Goal: Task Accomplishment & Management: Manage account settings

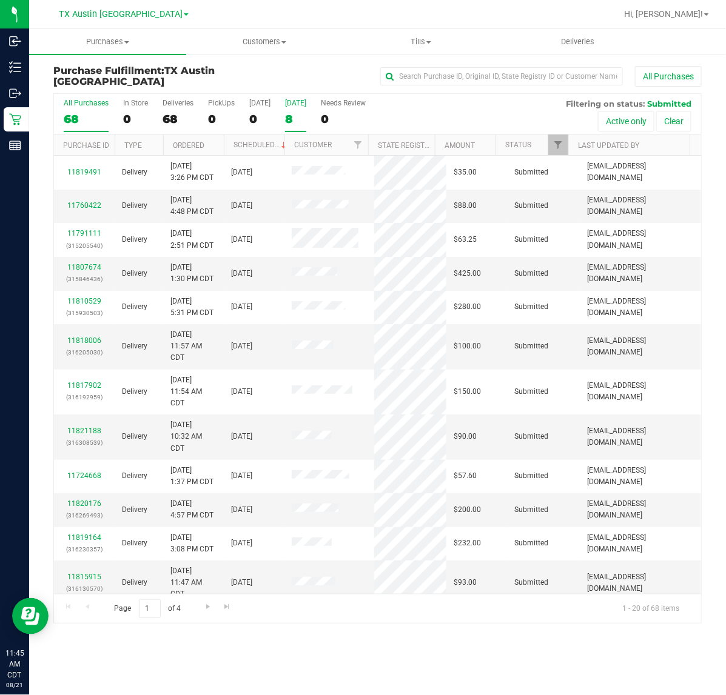
click at [302, 113] on div "8" at bounding box center [295, 119] width 21 height 14
click at [0, 0] on input "[DATE] 8" at bounding box center [0, 0] width 0 height 0
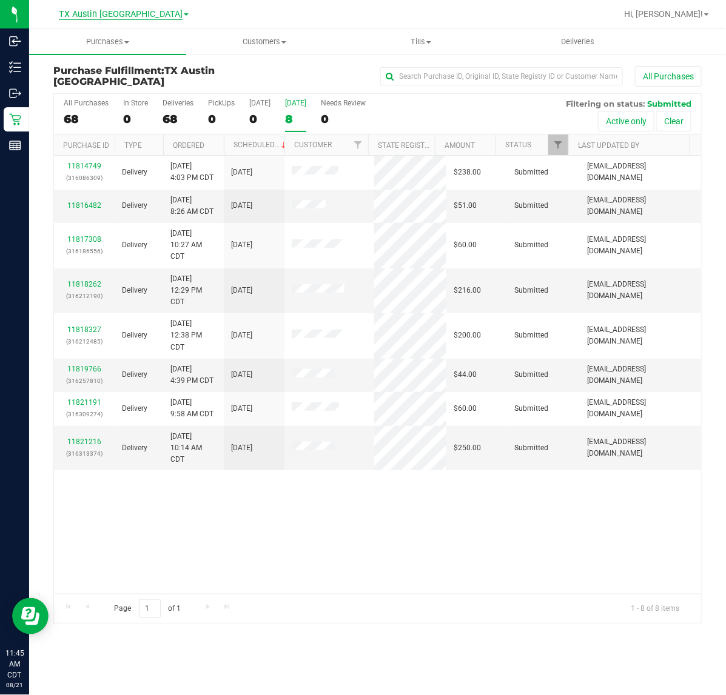
click at [132, 17] on span "TX Austin [GEOGRAPHIC_DATA]" at bounding box center [121, 14] width 124 height 11
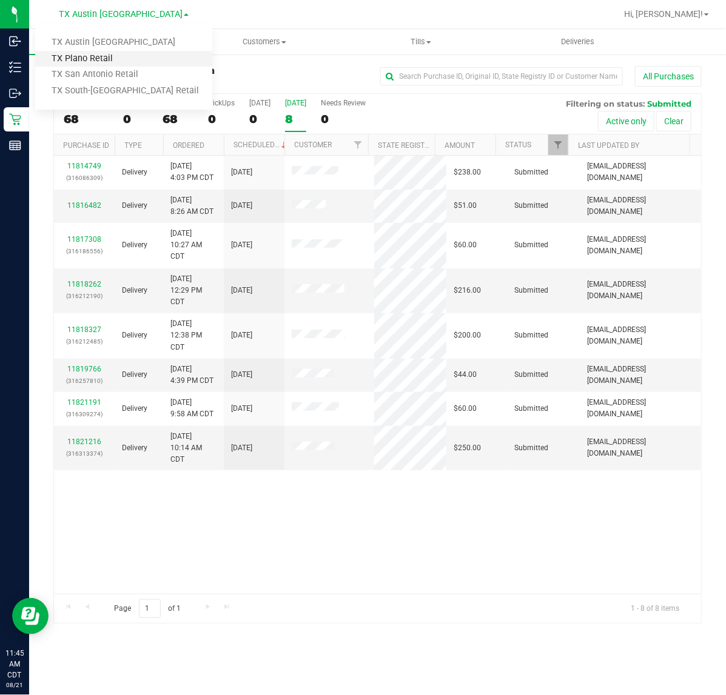
click at [124, 52] on link "TX Plano Retail" at bounding box center [123, 59] width 177 height 16
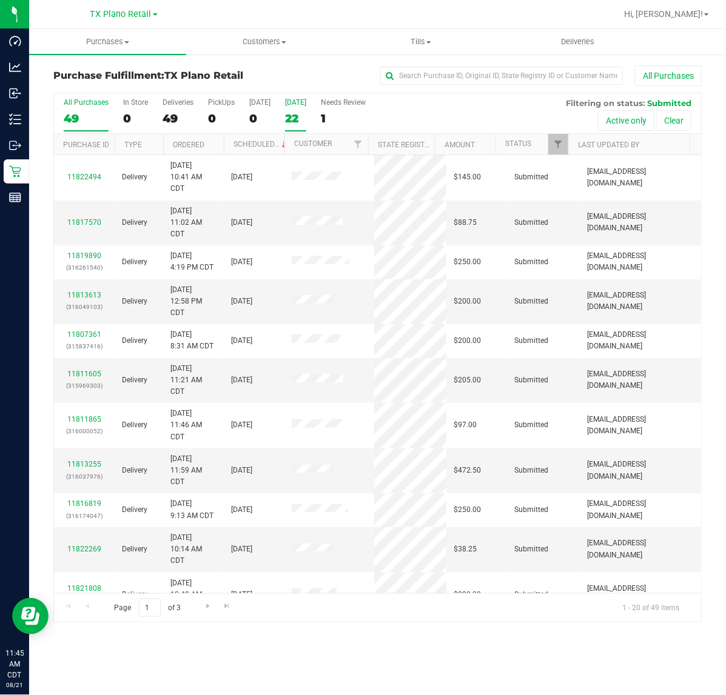
click at [286, 98] on div "Tomorrow" at bounding box center [295, 102] width 21 height 8
click at [0, 0] on input "Tomorrow 22" at bounding box center [0, 0] width 0 height 0
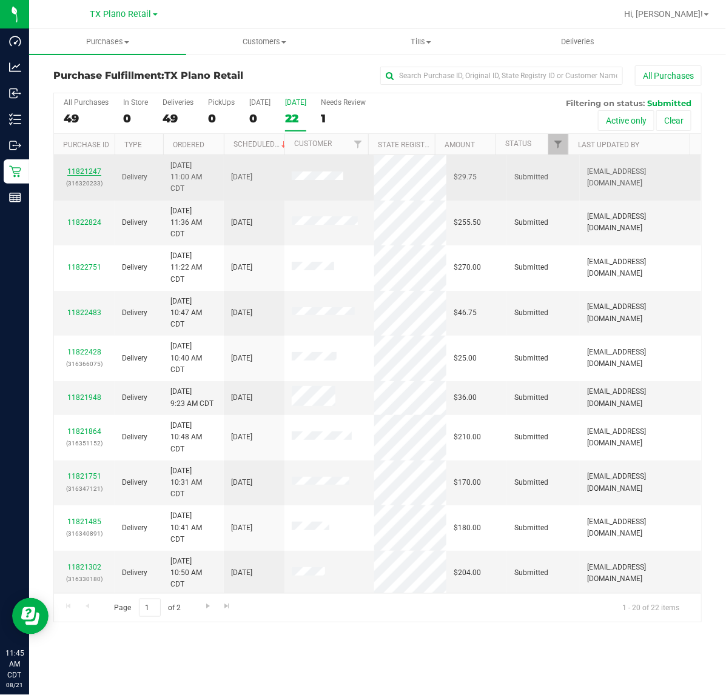
click at [90, 176] on link "11821247" at bounding box center [84, 171] width 34 height 8
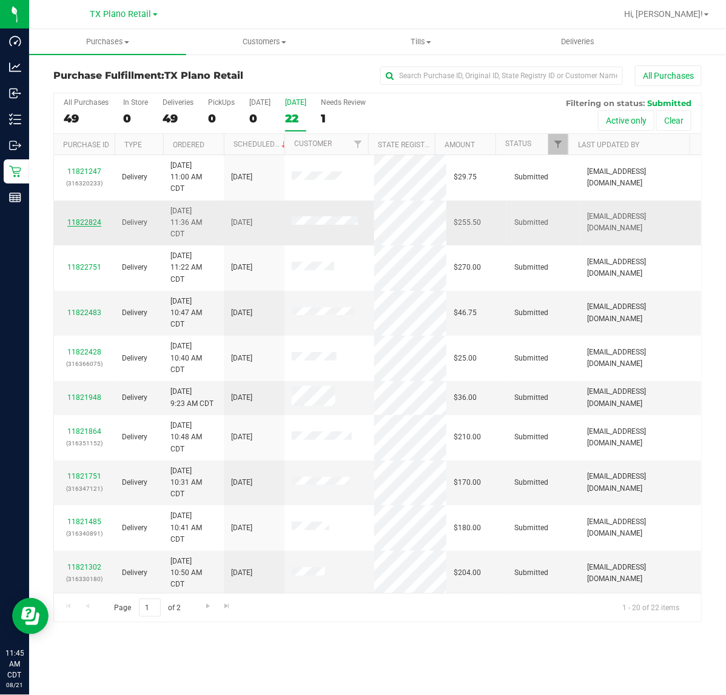
click at [73, 220] on link "11822824" at bounding box center [84, 222] width 34 height 8
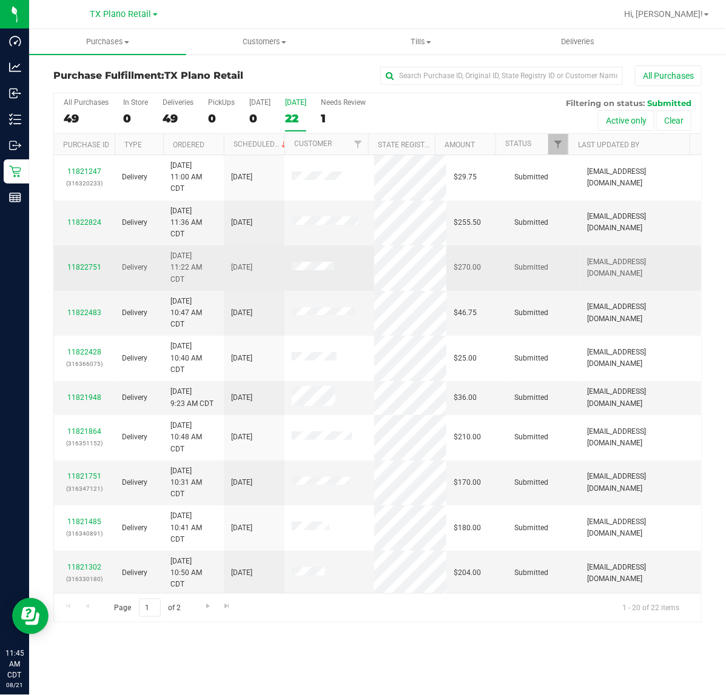
click at [74, 264] on div "11822751" at bounding box center [84, 268] width 46 height 12
click at [79, 267] on link "11822751" at bounding box center [84, 267] width 34 height 8
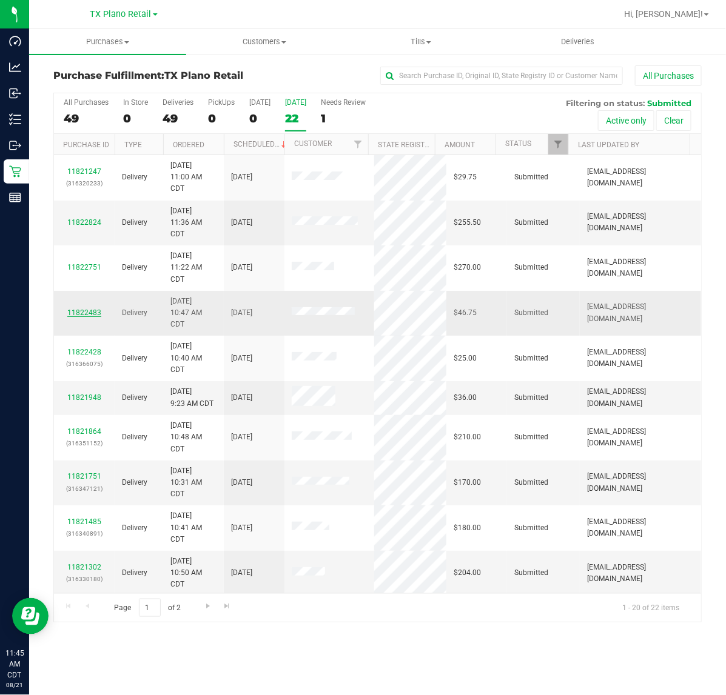
click at [74, 317] on link "11822483" at bounding box center [84, 313] width 34 height 8
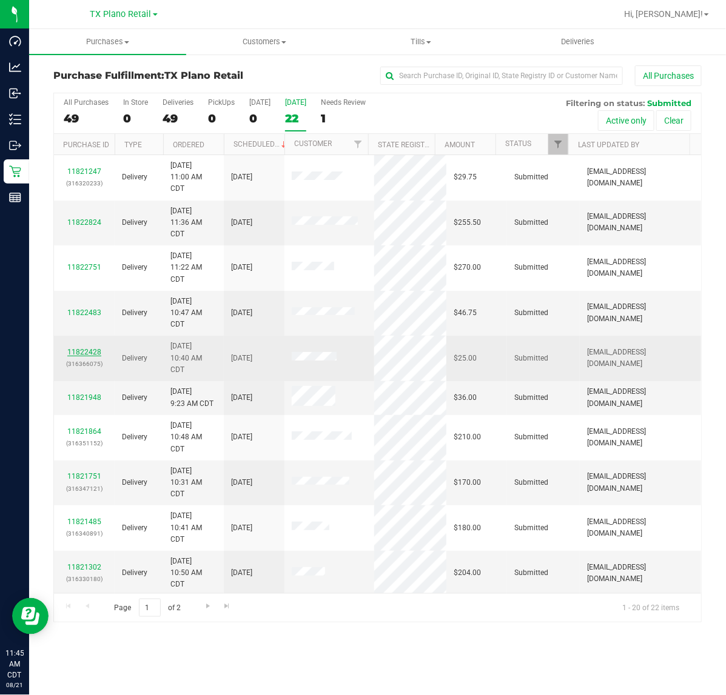
click at [80, 353] on link "11822428" at bounding box center [84, 352] width 34 height 8
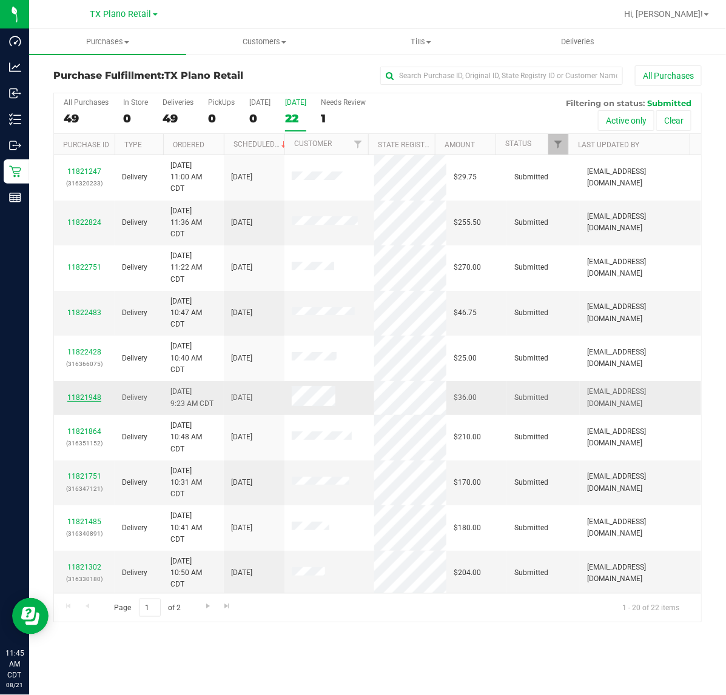
click at [79, 397] on link "11821948" at bounding box center [84, 397] width 34 height 8
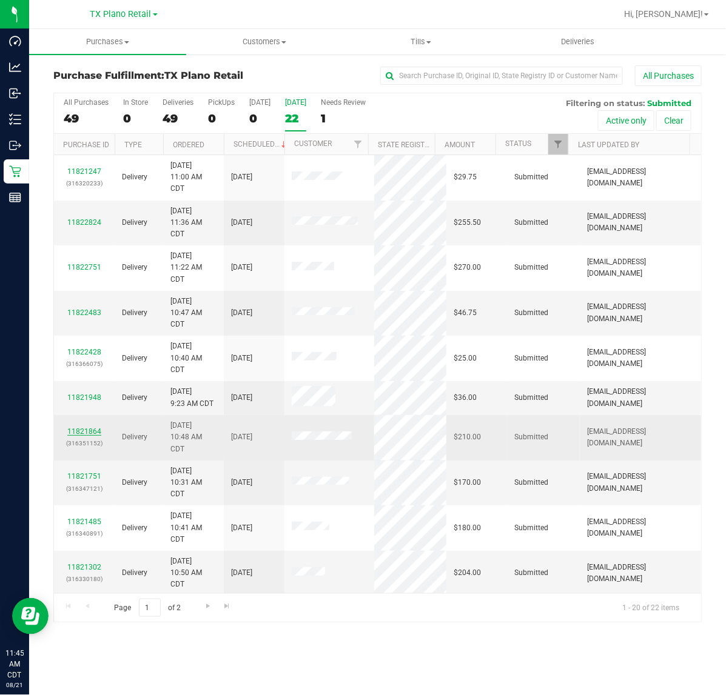
click at [86, 435] on link "11821864" at bounding box center [84, 431] width 34 height 8
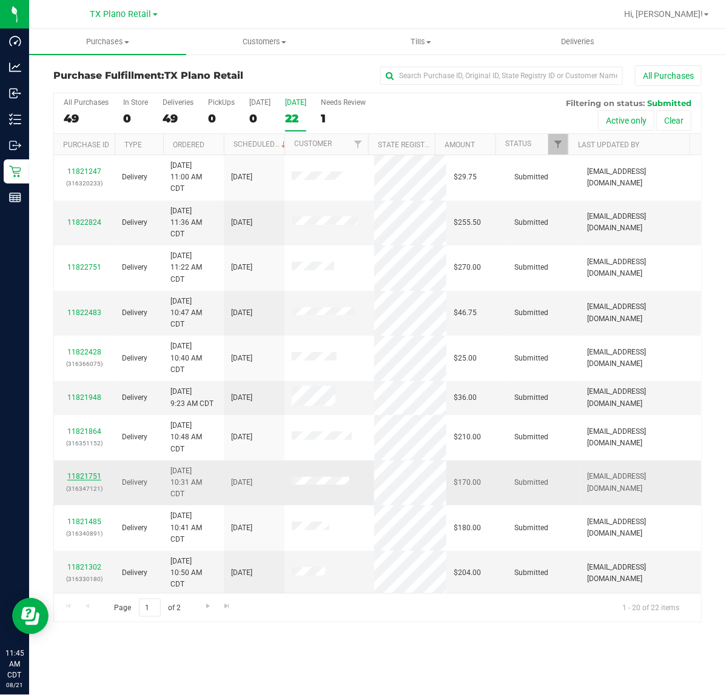
click at [92, 476] on link "11821751" at bounding box center [84, 476] width 34 height 8
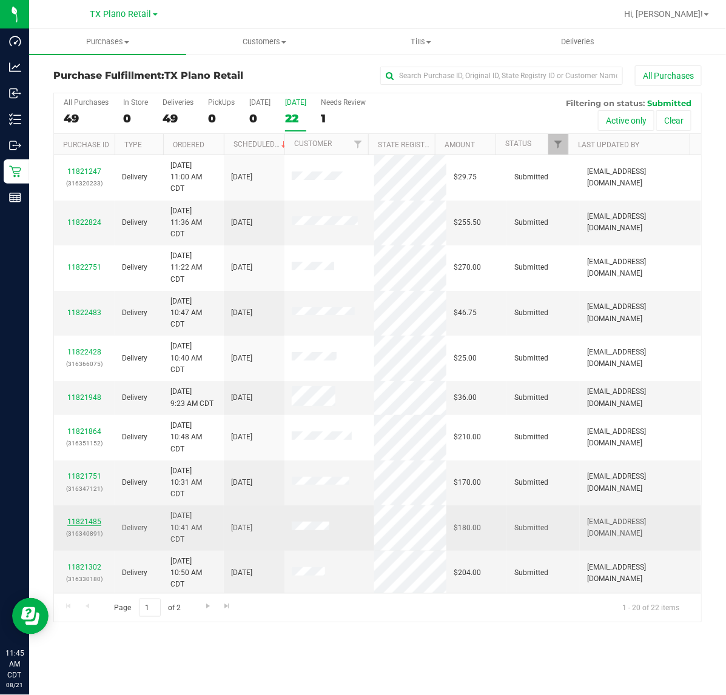
click at [88, 523] on link "11821485" at bounding box center [84, 522] width 34 height 8
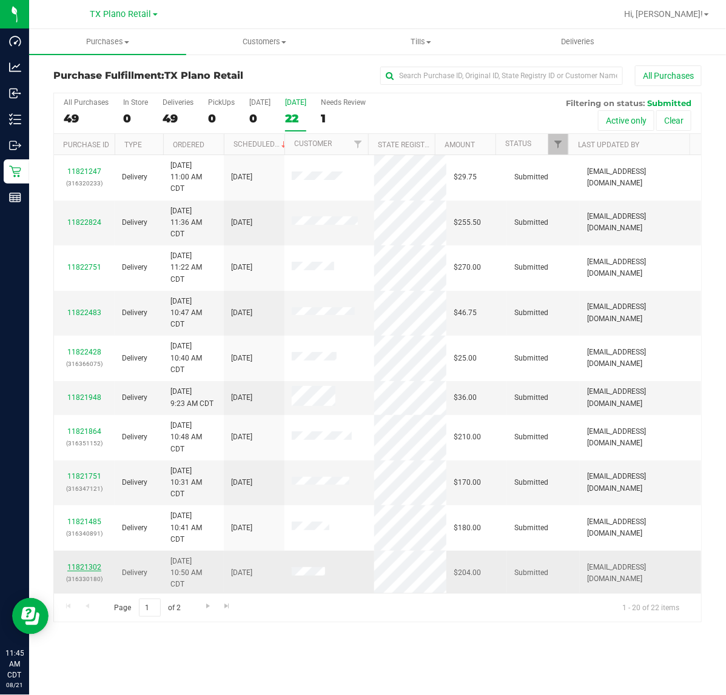
click at [89, 568] on link "11821302" at bounding box center [84, 567] width 34 height 8
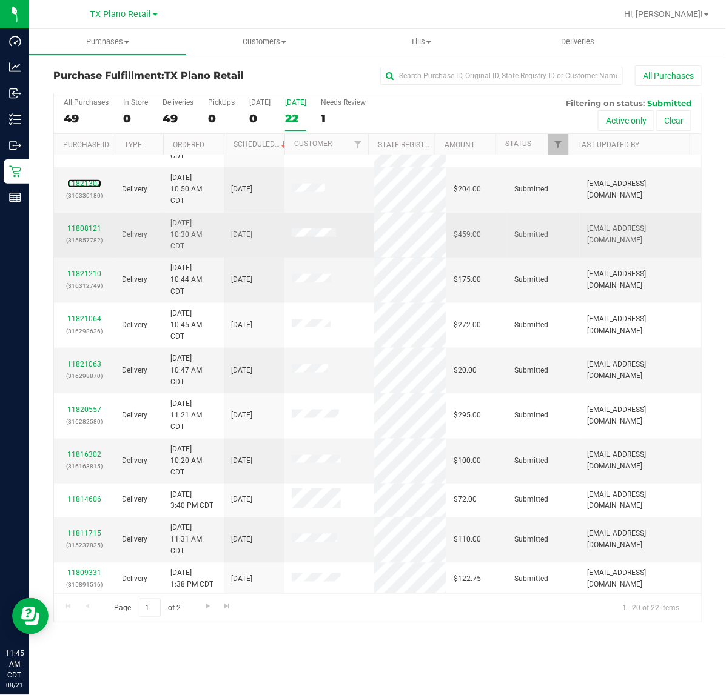
scroll to position [358, 0]
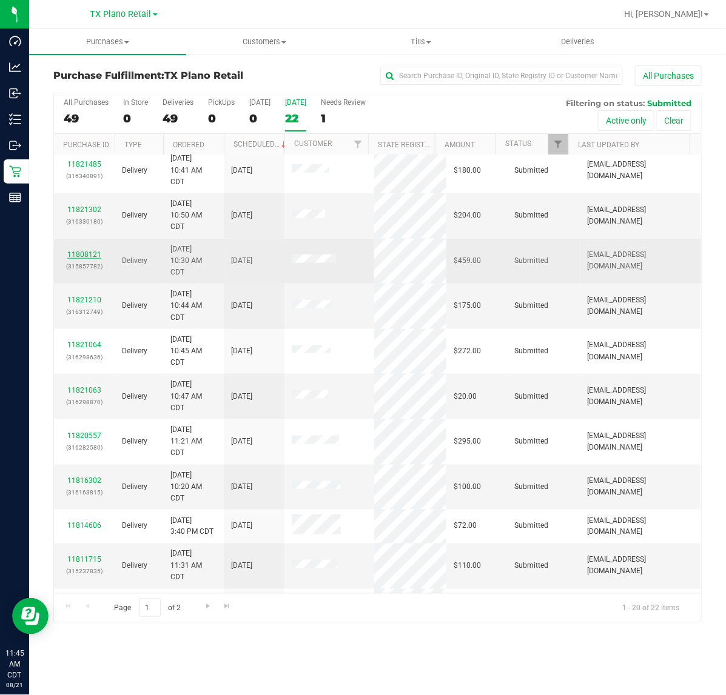
click at [78, 256] on link "11808121" at bounding box center [84, 254] width 34 height 8
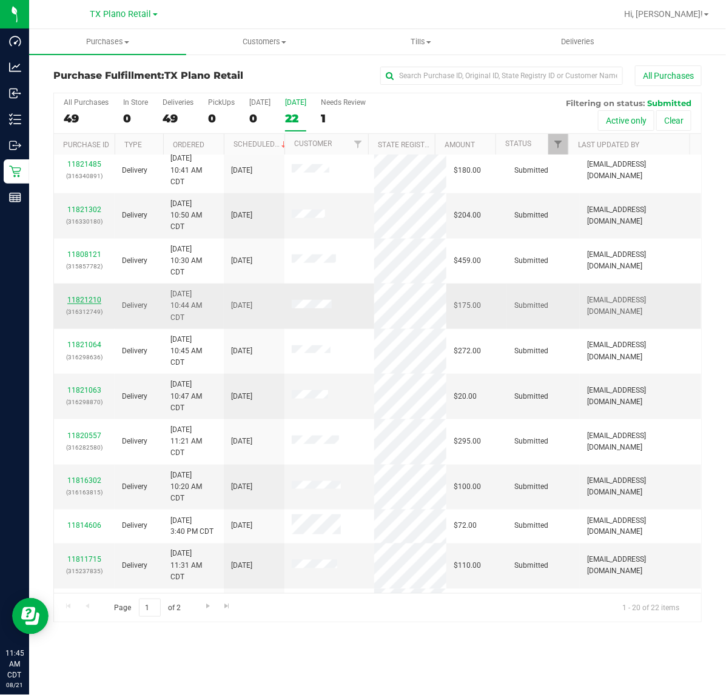
click at [77, 301] on link "11821210" at bounding box center [84, 300] width 34 height 8
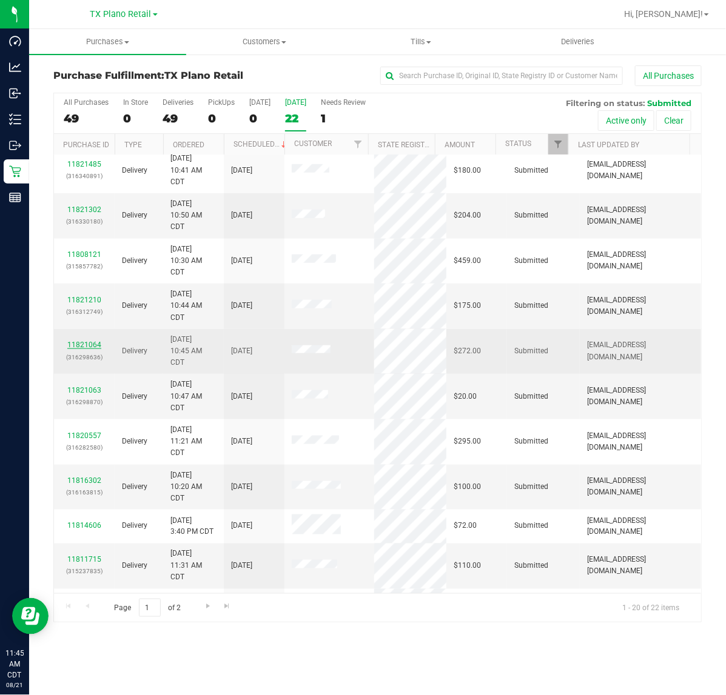
click at [82, 349] on link "11821064" at bounding box center [84, 345] width 34 height 8
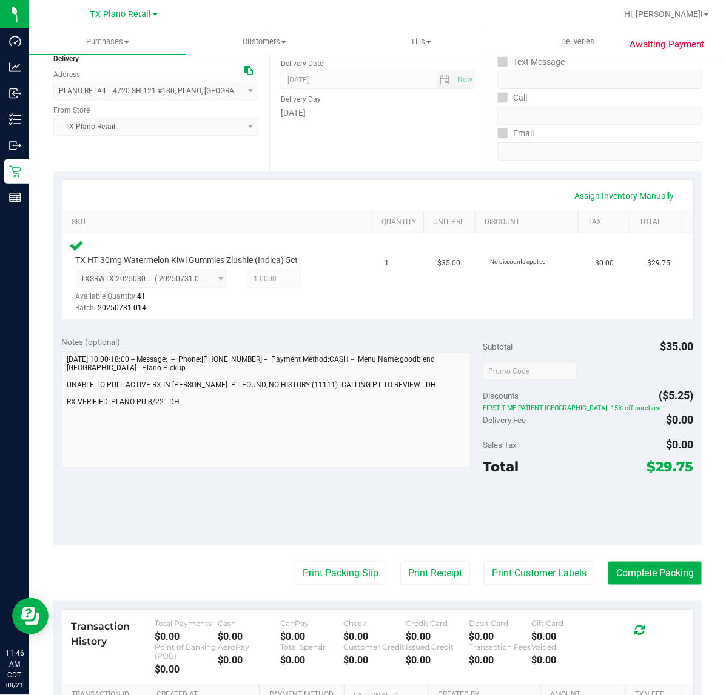
scroll to position [152, 0]
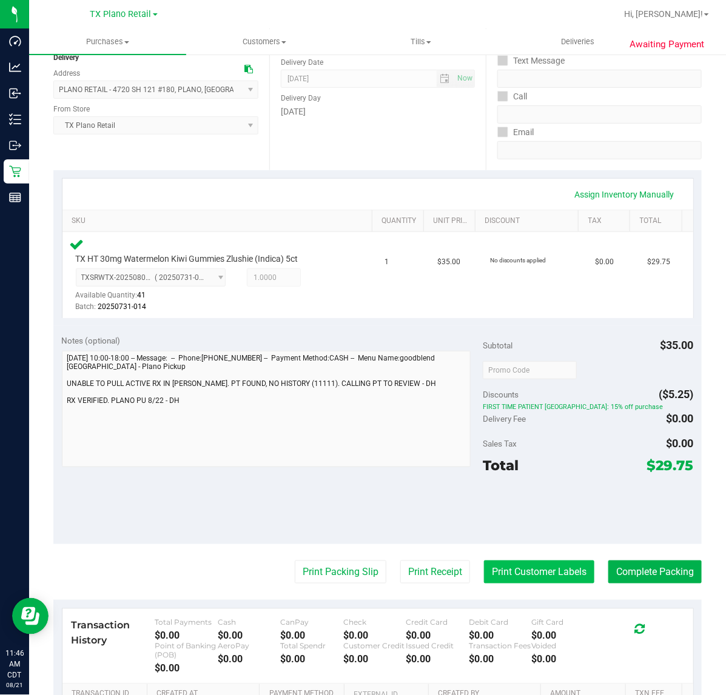
click at [502, 566] on button "Print Customer Labels" at bounding box center [539, 572] width 110 height 23
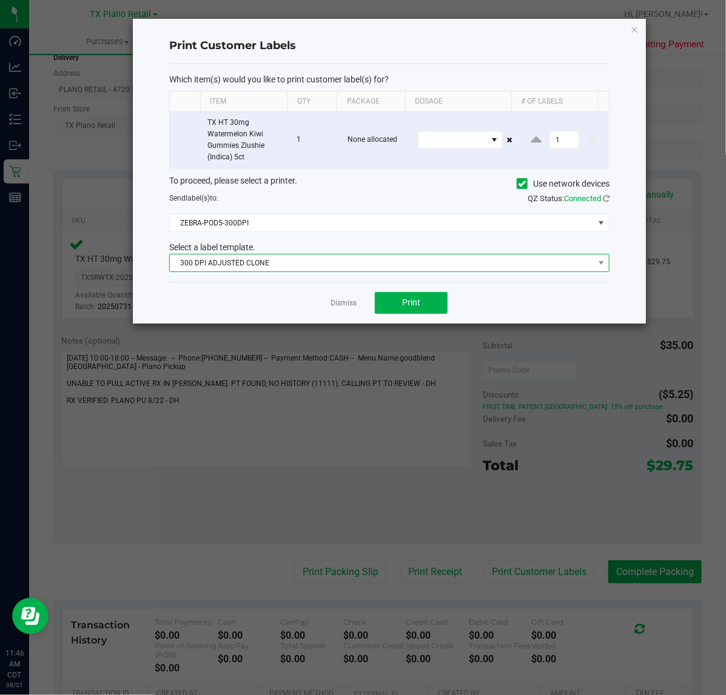
click at [373, 267] on span "300 DPI ADJUSTED CLONE" at bounding box center [382, 263] width 424 height 17
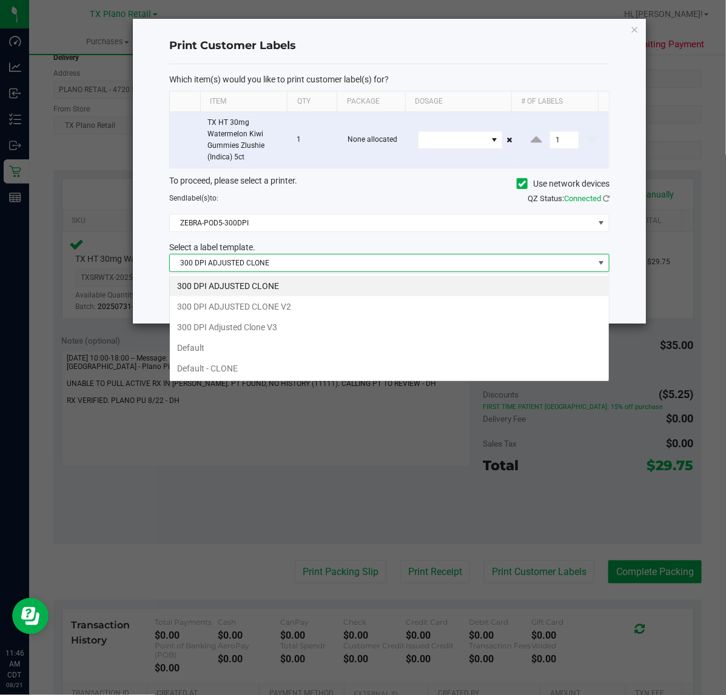
scroll to position [19, 440]
click at [349, 323] on li "300 DPI Adjusted Clone V3" at bounding box center [389, 327] width 439 height 21
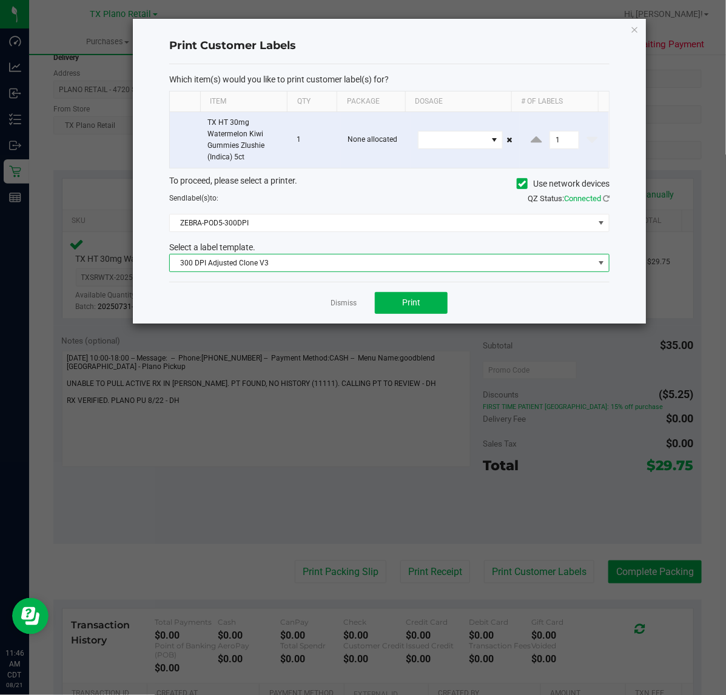
click at [361, 304] on div "Dismiss Print" at bounding box center [389, 303] width 440 height 42
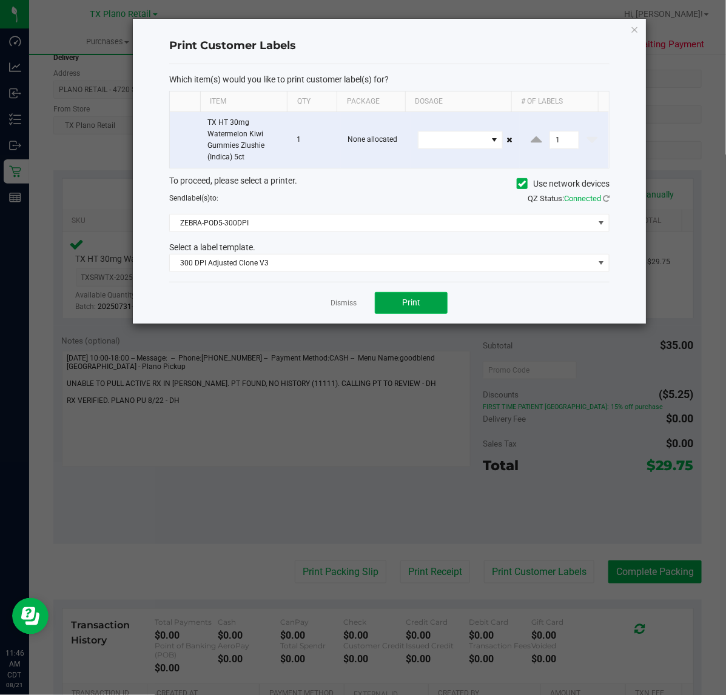
click at [385, 305] on button "Print" at bounding box center [411, 303] width 73 height 22
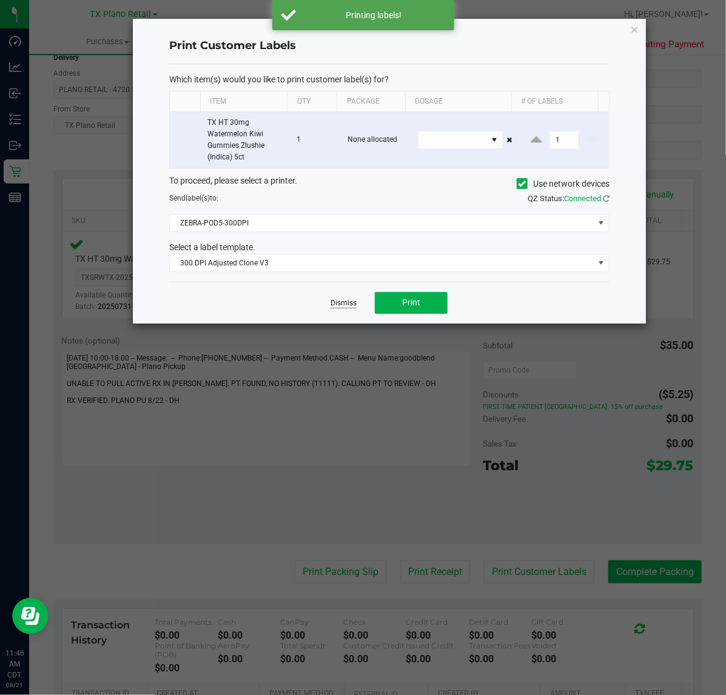
click at [350, 305] on link "Dismiss" at bounding box center [343, 303] width 26 height 10
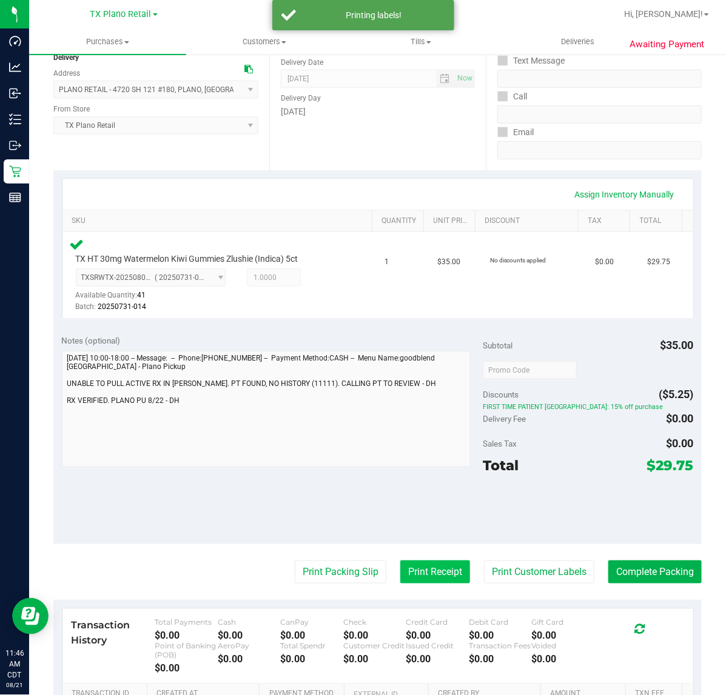
click at [400, 565] on button "Print Receipt" at bounding box center [435, 572] width 70 height 23
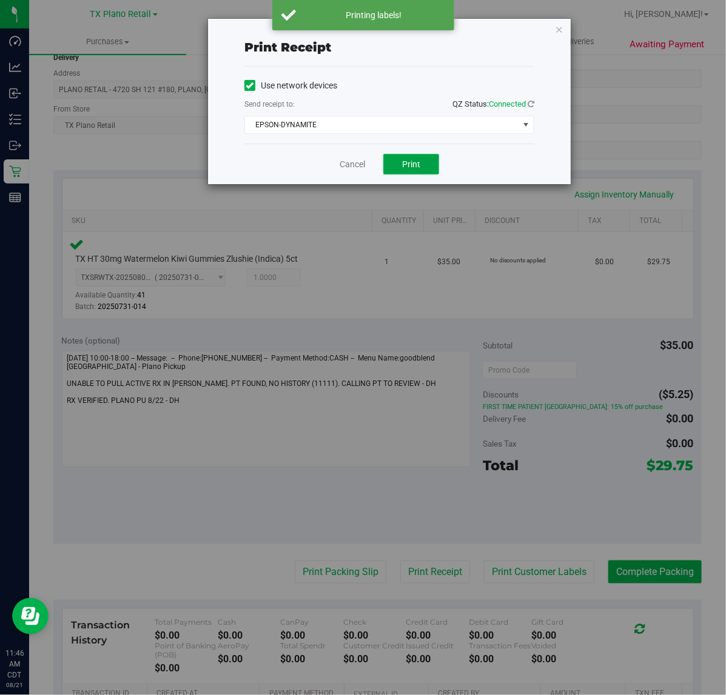
click at [413, 162] on span "Print" at bounding box center [411, 164] width 18 height 10
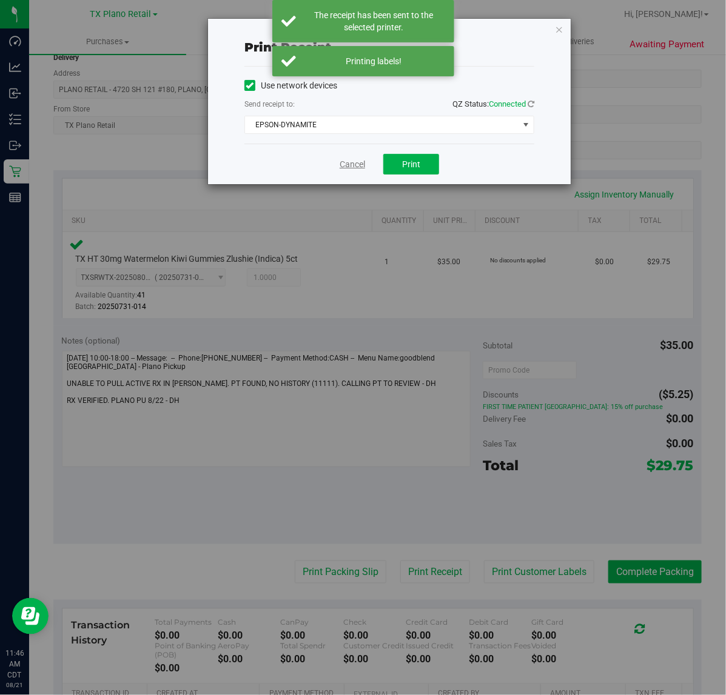
click at [359, 164] on link "Cancel" at bounding box center [351, 164] width 25 height 13
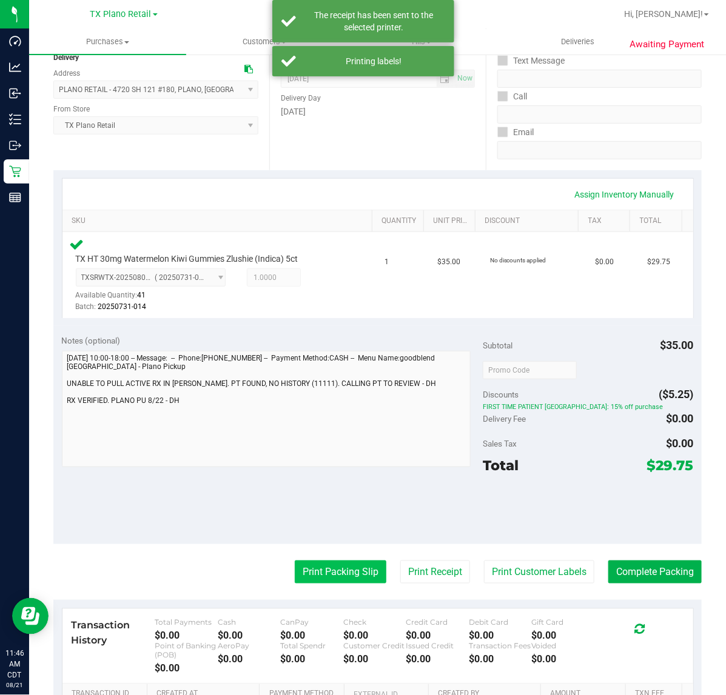
click at [350, 571] on button "Print Packing Slip" at bounding box center [341, 572] width 92 height 23
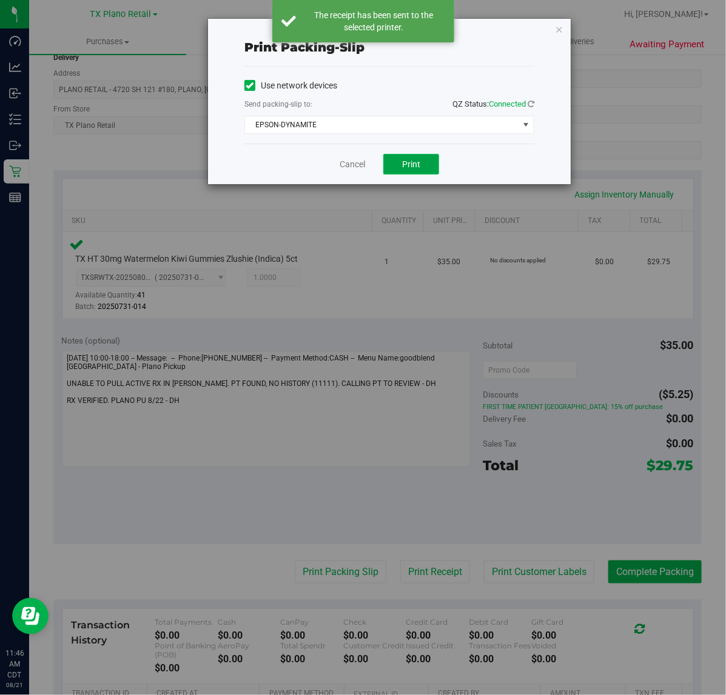
click at [404, 162] on span "Print" at bounding box center [411, 164] width 18 height 10
click at [352, 164] on link "Cancel" at bounding box center [351, 164] width 25 height 13
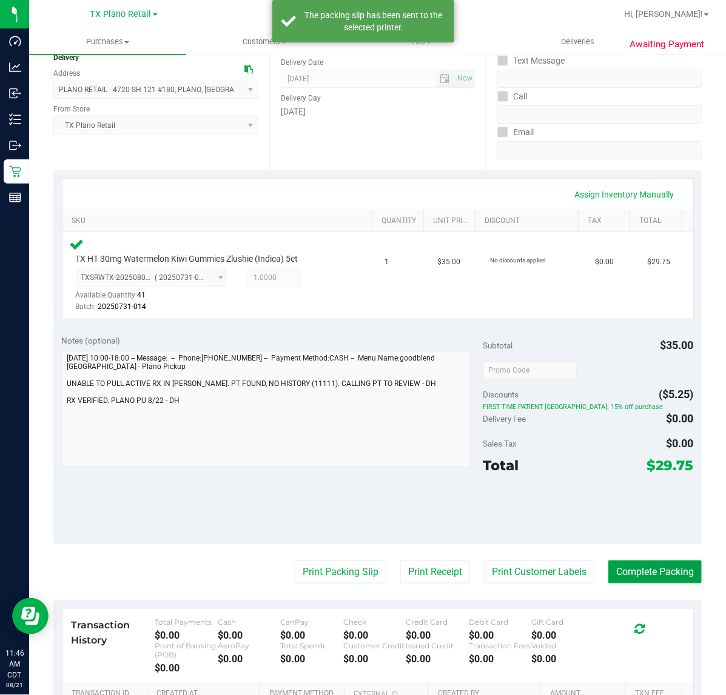
click at [640, 570] on button "Complete Packing" at bounding box center [654, 572] width 93 height 23
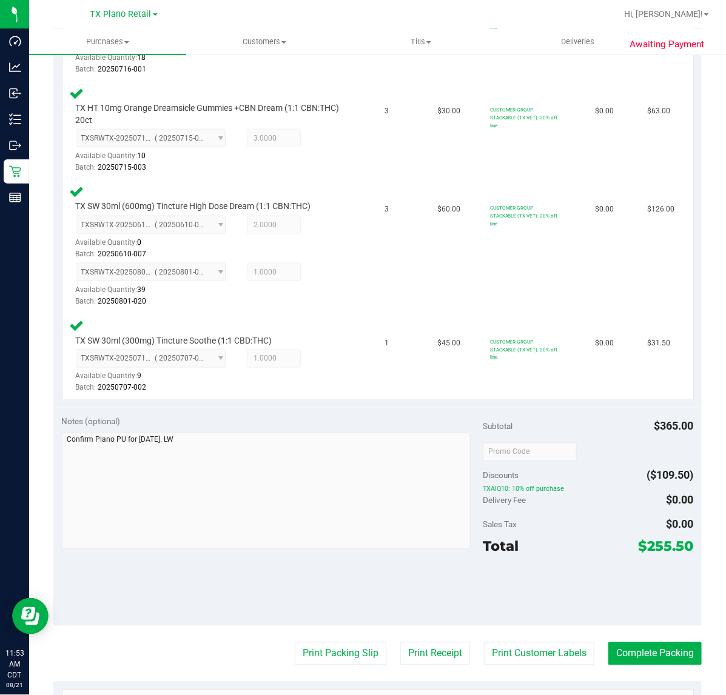
scroll to position [530, 0]
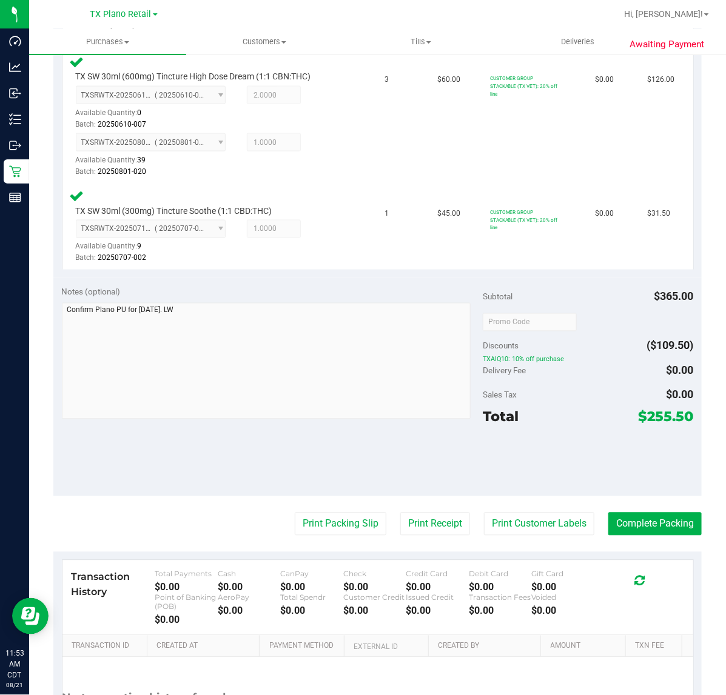
click at [495, 498] on purchase-details "Back Edit Purchase Cancel Purchase View Profile # 11822824 Submitted Needs revi…" at bounding box center [377, 161] width 648 height 1253
click at [496, 521] on button "Print Customer Labels" at bounding box center [539, 524] width 110 height 23
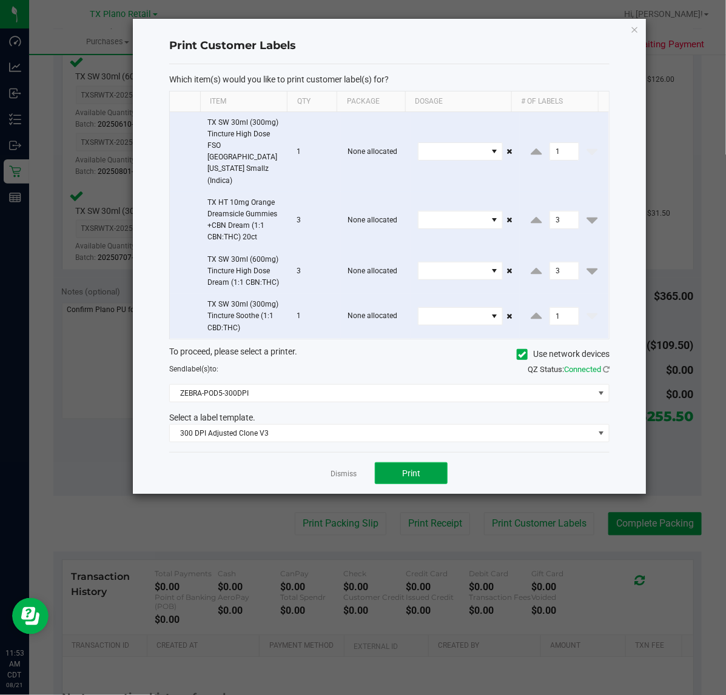
click at [395, 462] on button "Print" at bounding box center [411, 473] width 73 height 22
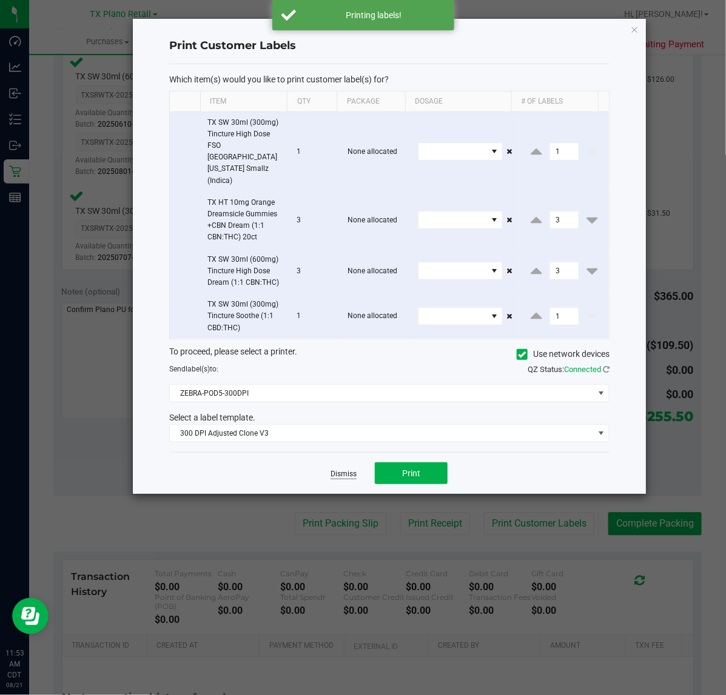
click at [352, 469] on link "Dismiss" at bounding box center [343, 474] width 26 height 10
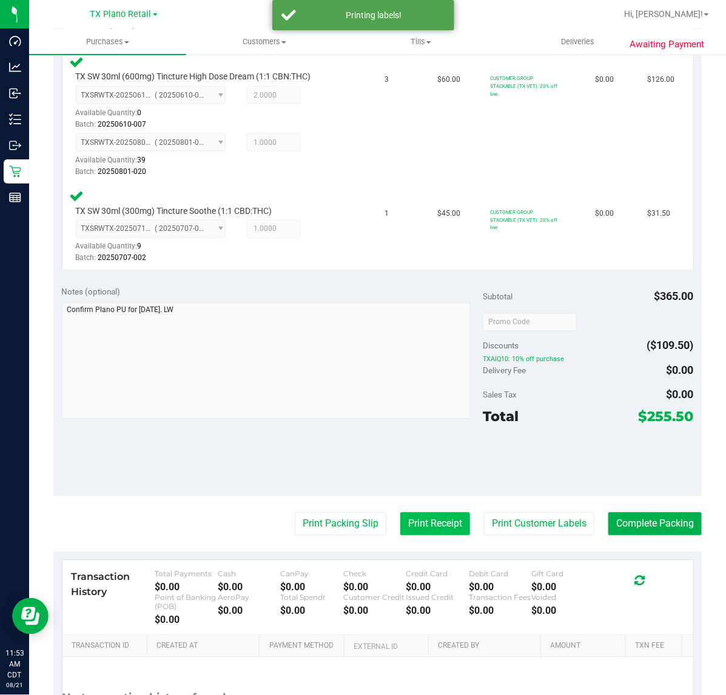
click at [411, 524] on button "Print Receipt" at bounding box center [435, 524] width 70 height 23
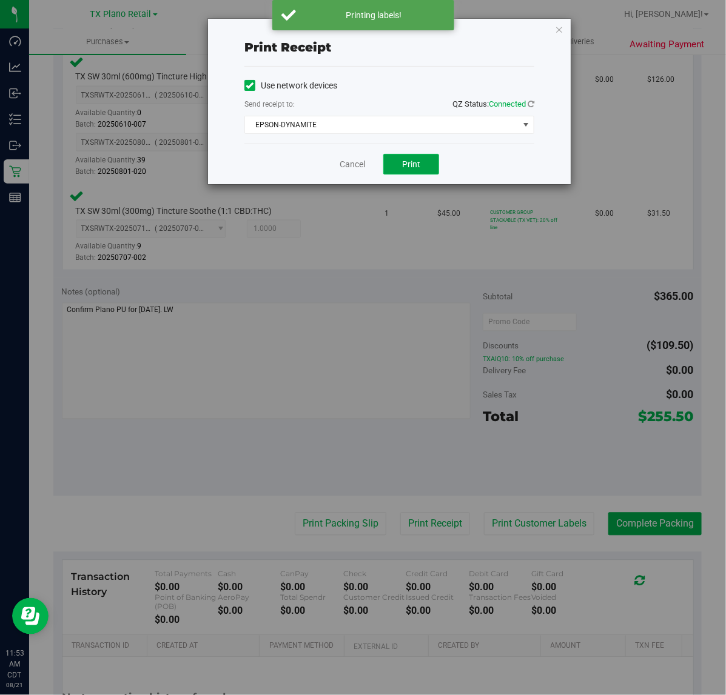
click at [406, 164] on span "Print" at bounding box center [411, 164] width 18 height 10
click at [356, 165] on link "Cancel" at bounding box center [347, 164] width 25 height 13
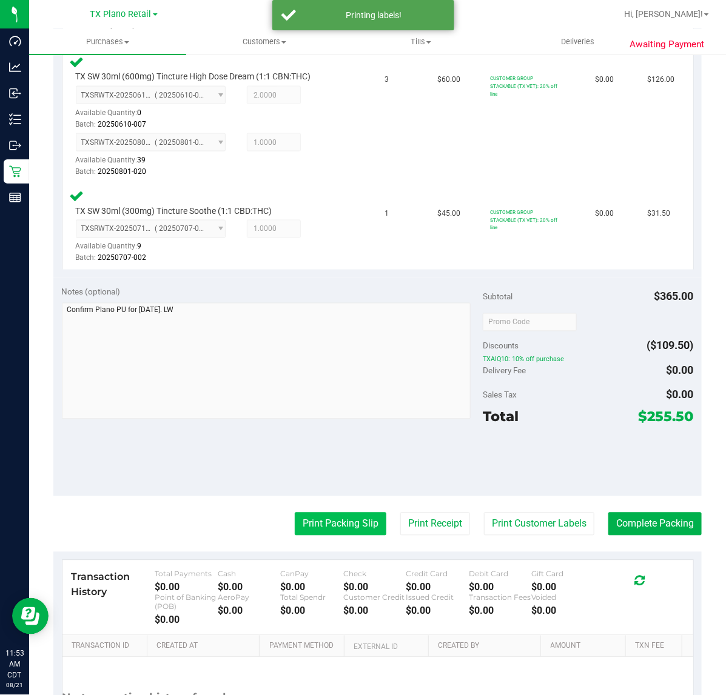
click at [333, 531] on button "Print Packing Slip" at bounding box center [341, 524] width 92 height 23
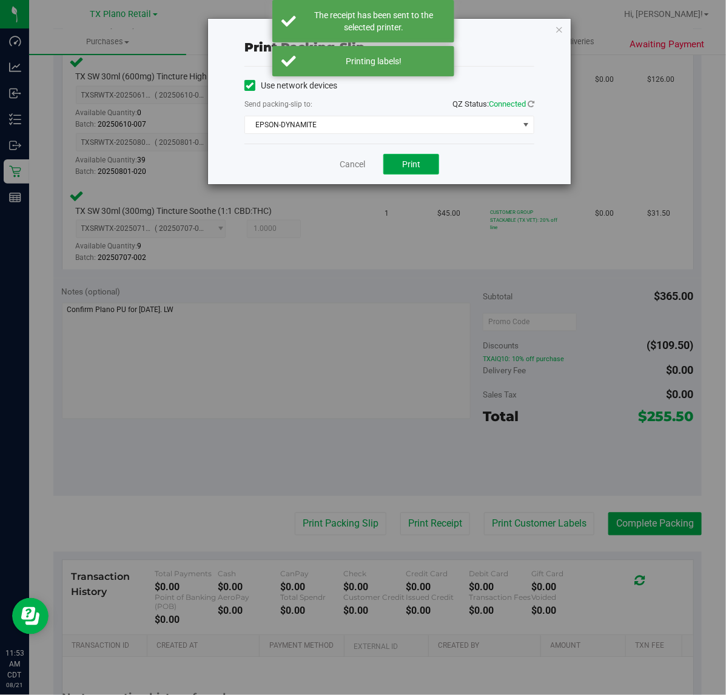
click at [398, 169] on button "Print" at bounding box center [411, 164] width 56 height 21
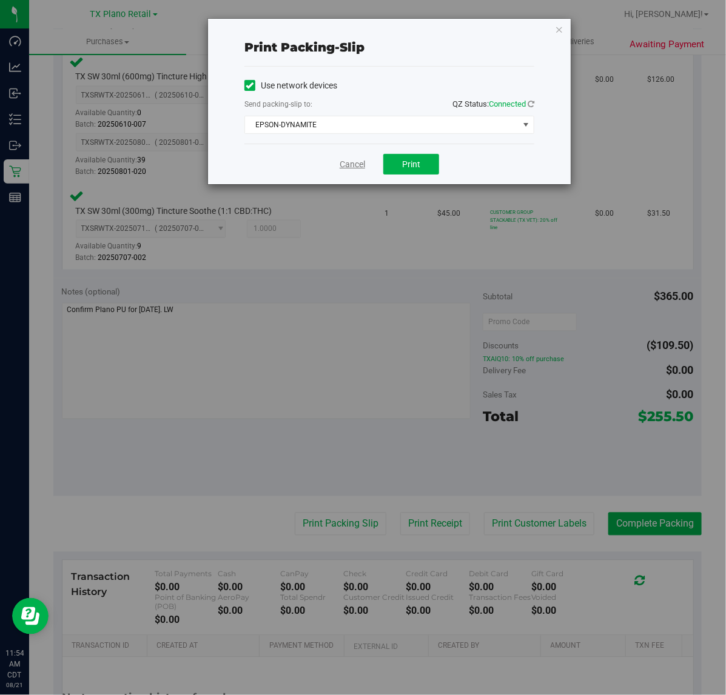
click at [344, 159] on link "Cancel" at bounding box center [351, 164] width 25 height 13
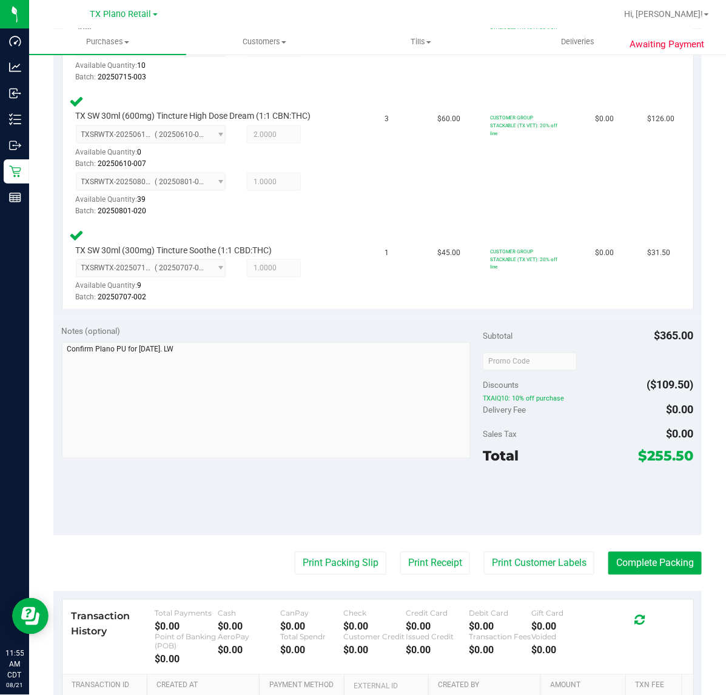
scroll to position [493, 0]
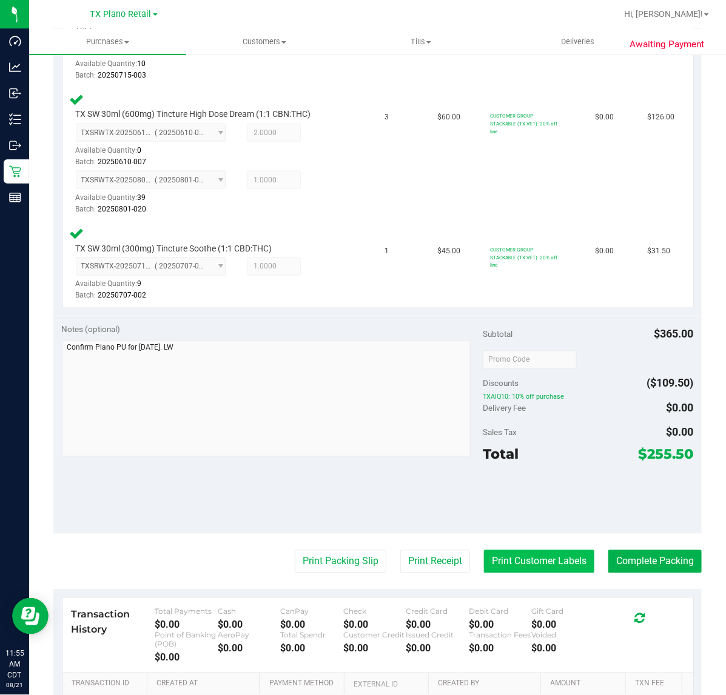
click at [541, 561] on button "Print Customer Labels" at bounding box center [539, 561] width 110 height 23
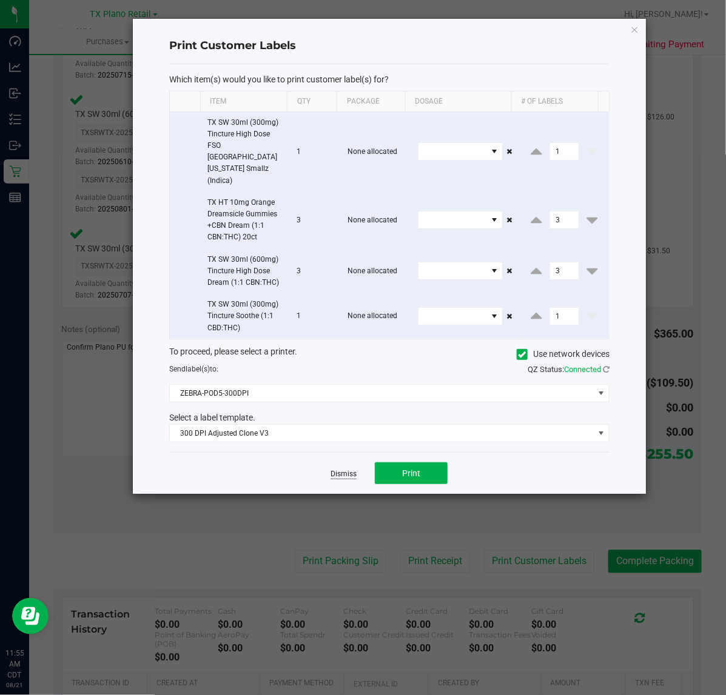
click at [353, 469] on link "Dismiss" at bounding box center [343, 474] width 26 height 10
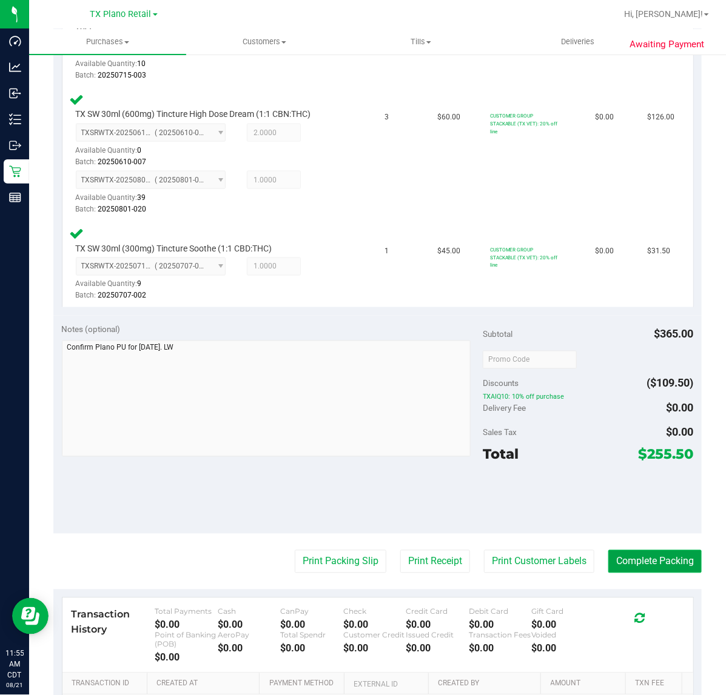
click at [634, 561] on button "Complete Packing" at bounding box center [654, 561] width 93 height 23
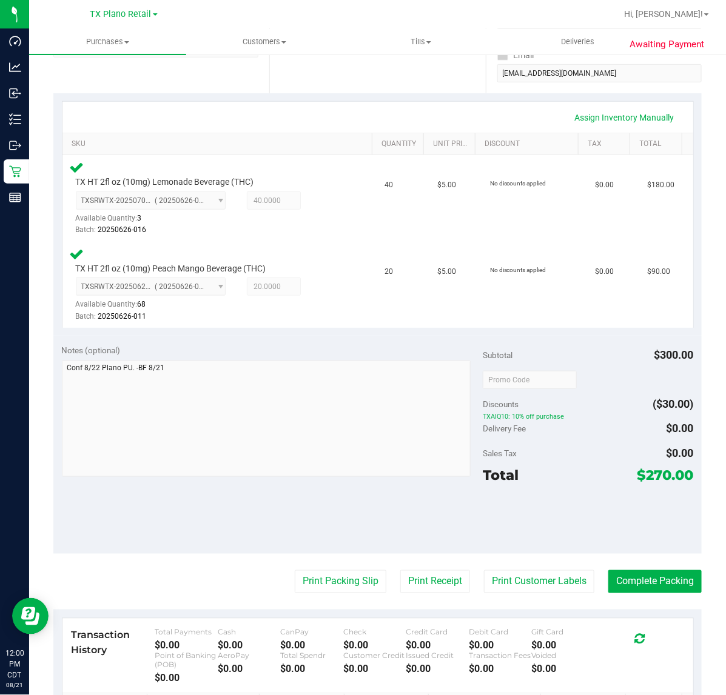
scroll to position [241, 0]
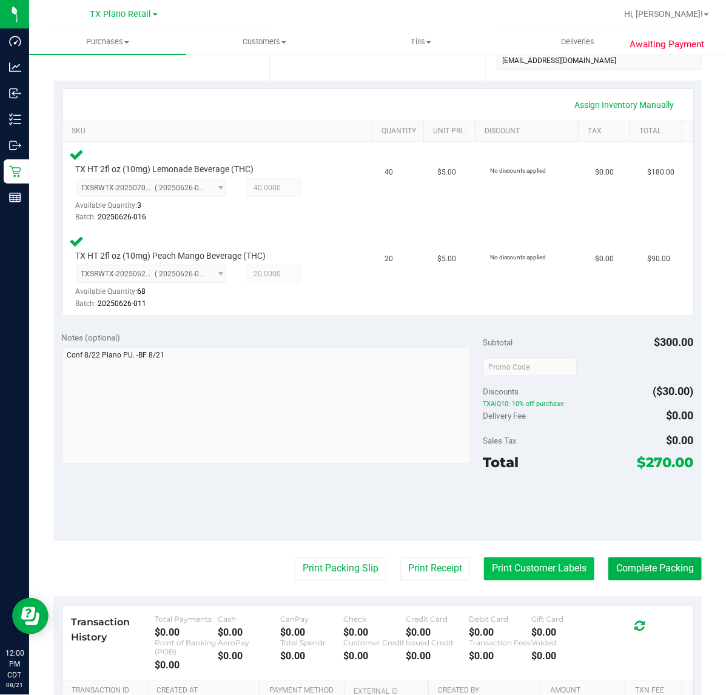
click at [537, 572] on button "Print Customer Labels" at bounding box center [539, 569] width 110 height 23
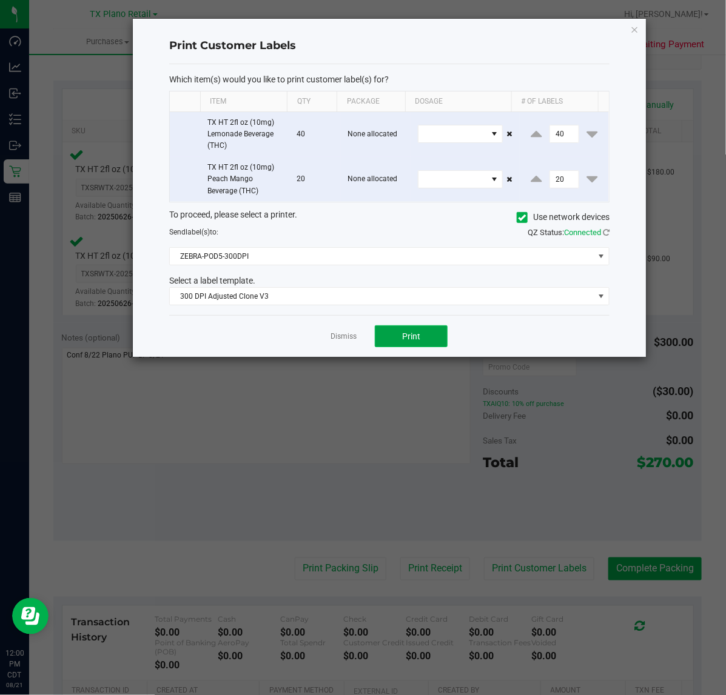
click at [410, 338] on span "Print" at bounding box center [411, 337] width 18 height 10
click at [332, 333] on link "Dismiss" at bounding box center [343, 337] width 26 height 10
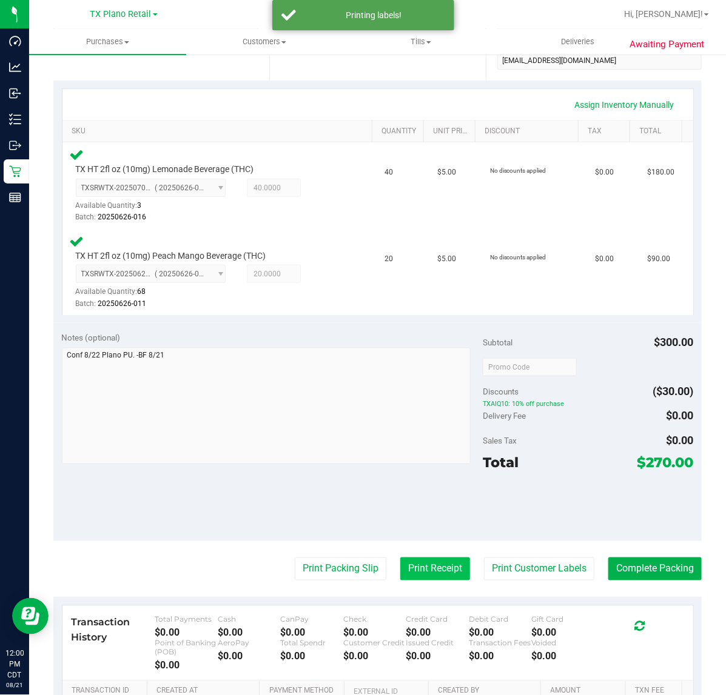
click at [410, 567] on button "Print Receipt" at bounding box center [435, 569] width 70 height 23
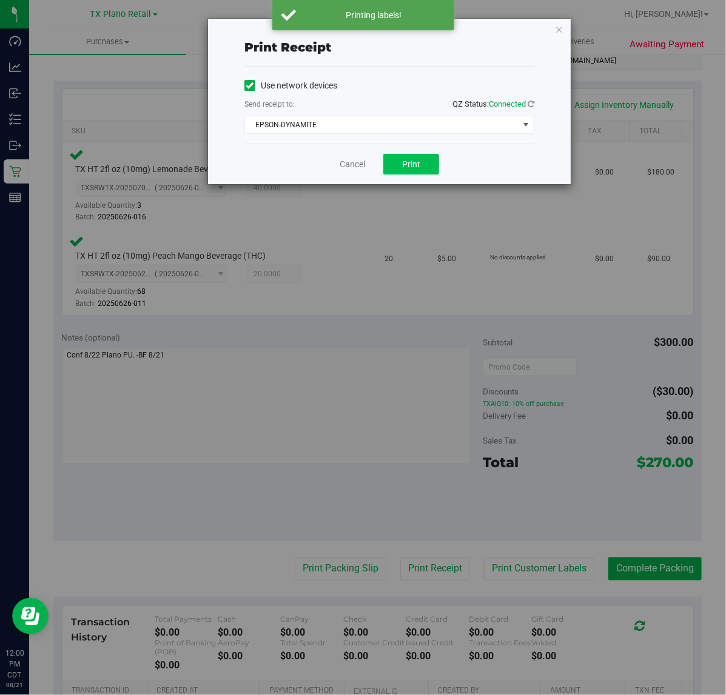
click at [411, 167] on span "Print" at bounding box center [411, 164] width 18 height 10
click at [346, 167] on link "Cancel" at bounding box center [347, 164] width 25 height 13
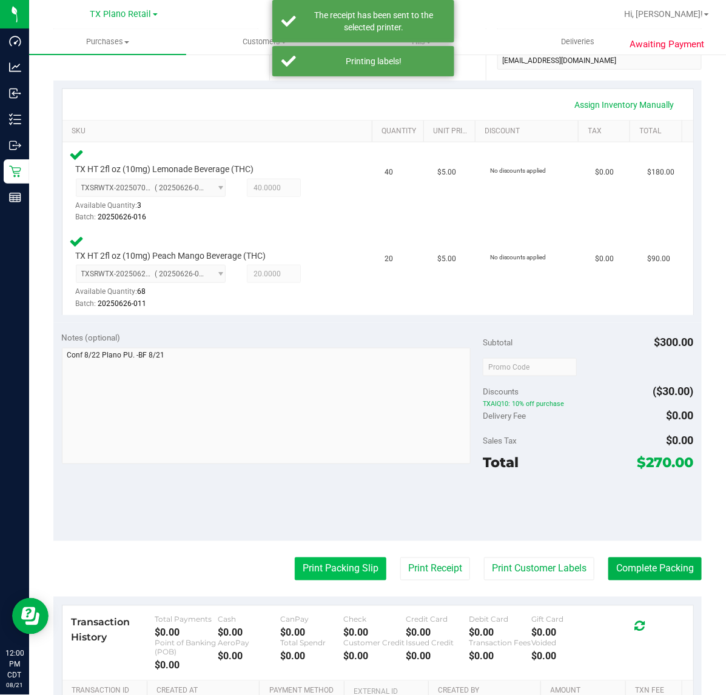
click at [316, 564] on button "Print Packing Slip" at bounding box center [341, 569] width 92 height 23
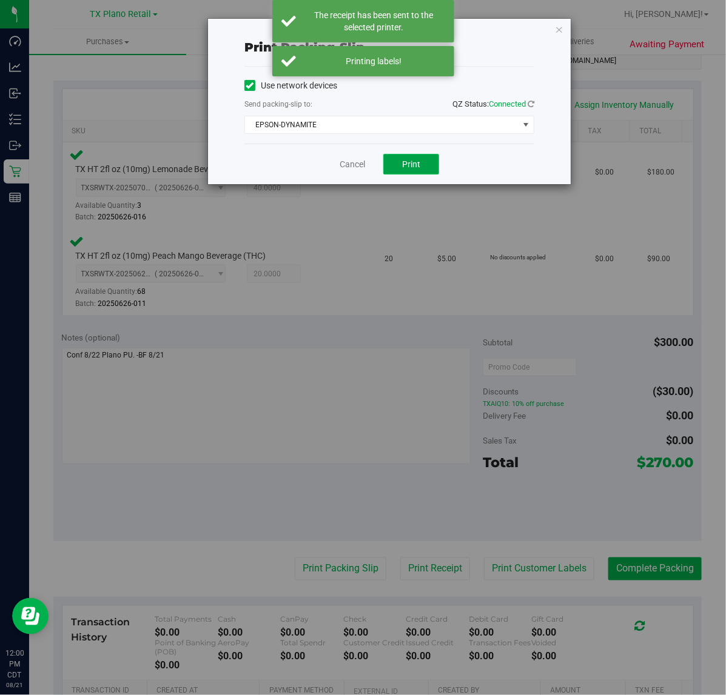
click at [424, 165] on button "Print" at bounding box center [411, 164] width 56 height 21
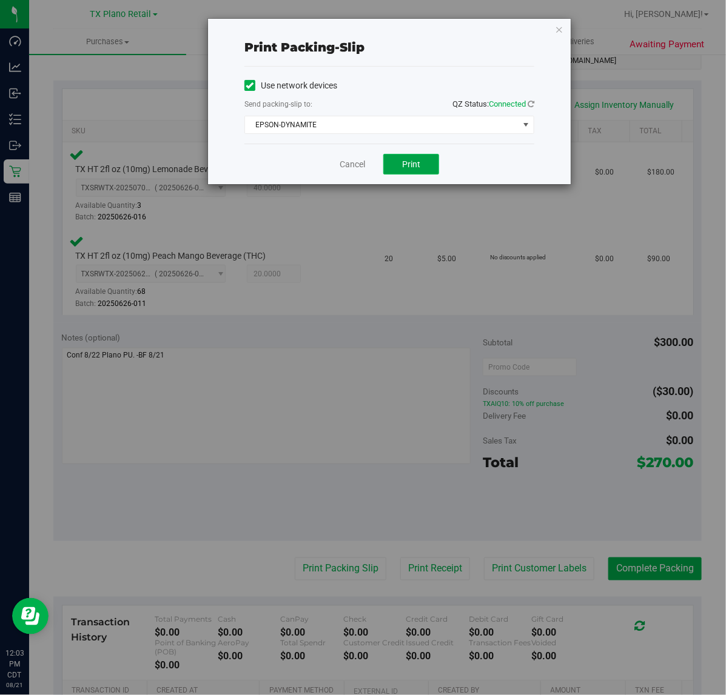
click at [417, 162] on span "Print" at bounding box center [411, 164] width 18 height 10
click at [346, 169] on link "Cancel" at bounding box center [351, 164] width 25 height 13
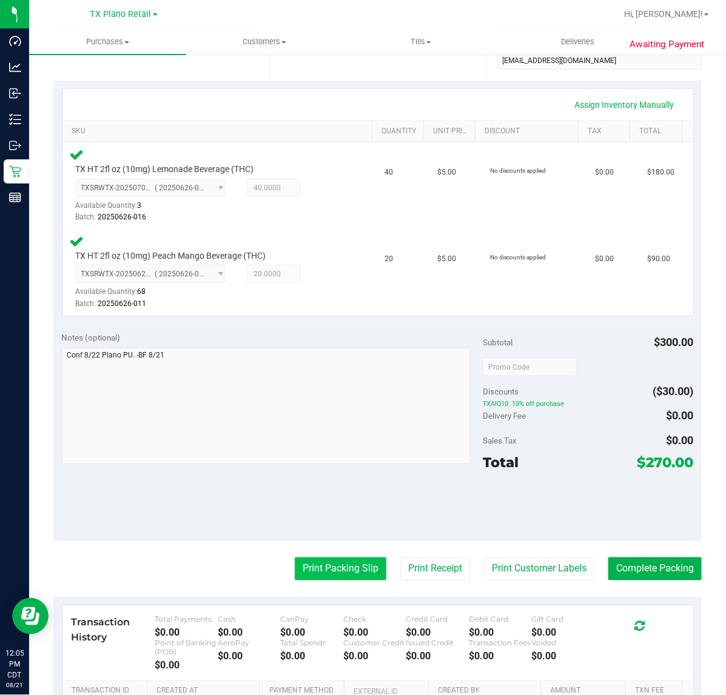
click at [332, 567] on button "Print Packing Slip" at bounding box center [341, 569] width 92 height 23
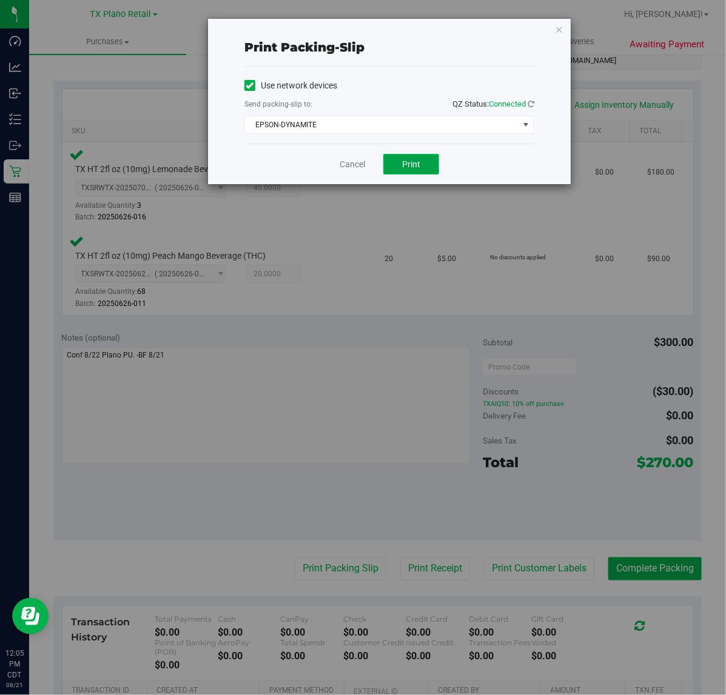
click at [410, 164] on span "Print" at bounding box center [411, 164] width 18 height 10
click at [350, 167] on link "Cancel" at bounding box center [351, 164] width 25 height 13
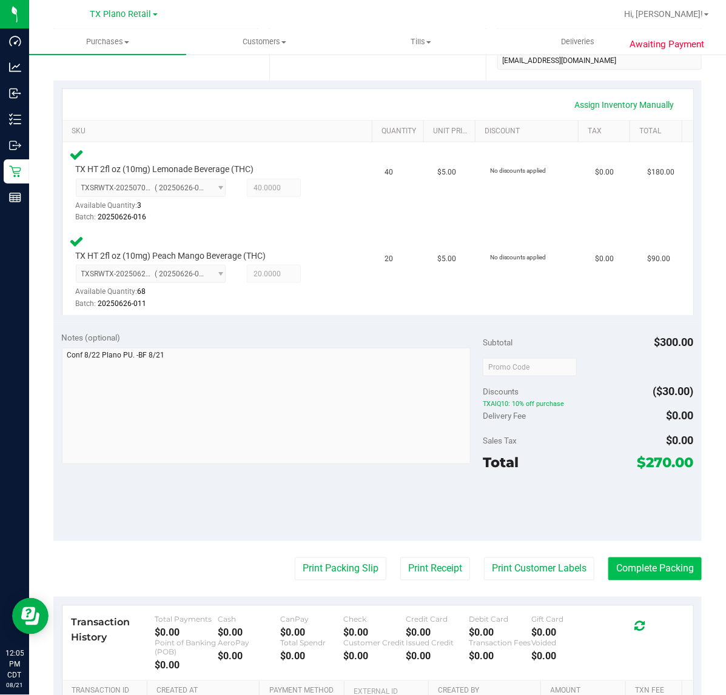
click at [658, 567] on button "Complete Packing" at bounding box center [654, 569] width 93 height 23
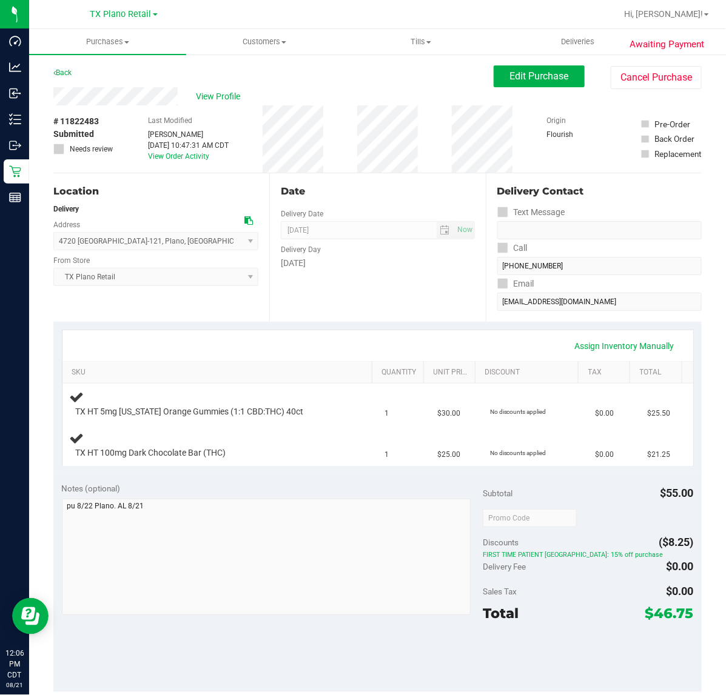
click at [398, 347] on div "Assign Inventory Manually" at bounding box center [377, 346] width 609 height 21
drag, startPoint x: 398, startPoint y: 347, endPoint x: 461, endPoint y: 376, distance: 70.0
click at [450, 372] on div "Assign Inventory Manually SKU Quantity Unit Price Discount Tax Total TX HT 5mg …" at bounding box center [378, 398] width 632 height 136
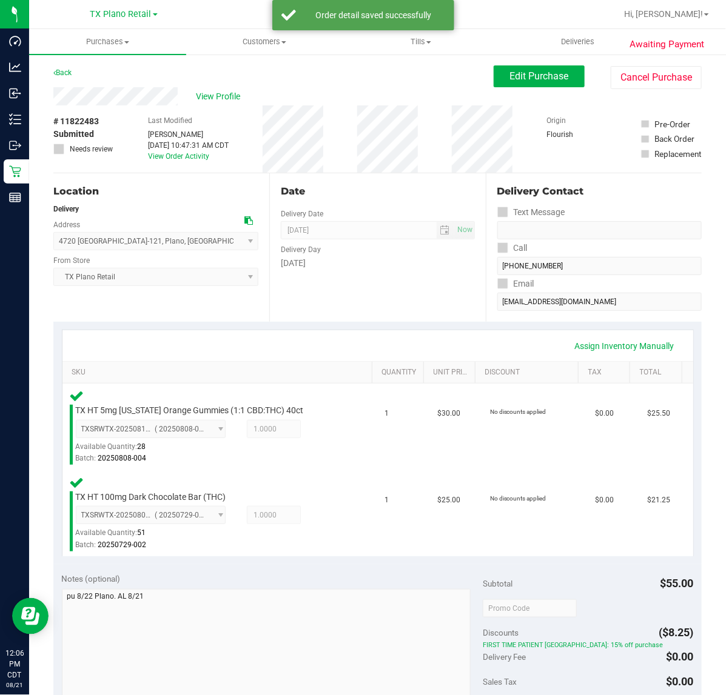
click at [437, 332] on div "Assign Inventory Manually" at bounding box center [377, 345] width 630 height 31
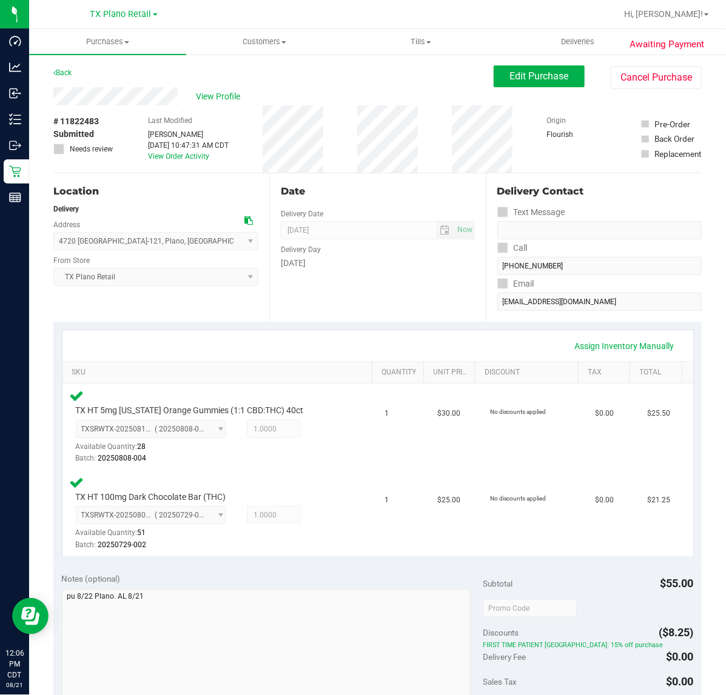
click at [367, 308] on div "Date Delivery Date 08/22/2025 Now 08/22/2025 07:00 AM Now Delivery Day Friday" at bounding box center [377, 247] width 216 height 149
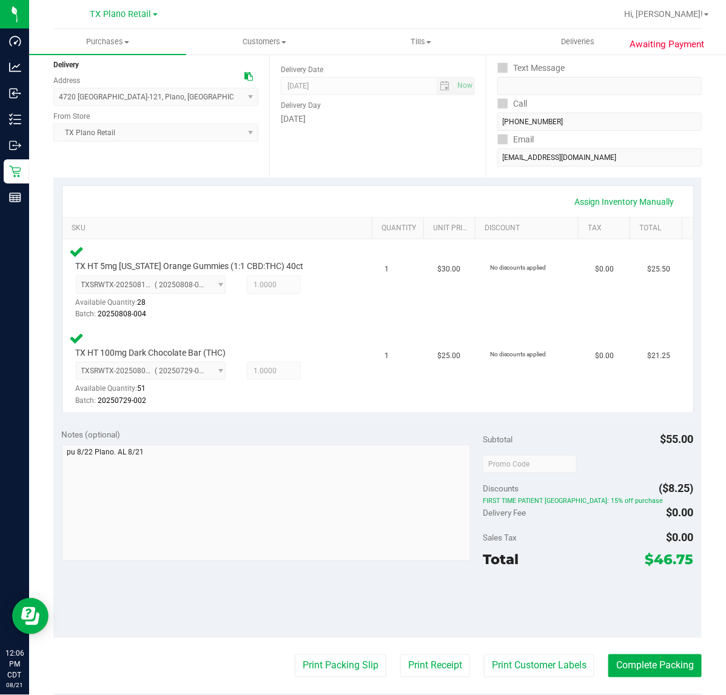
scroll to position [152, 0]
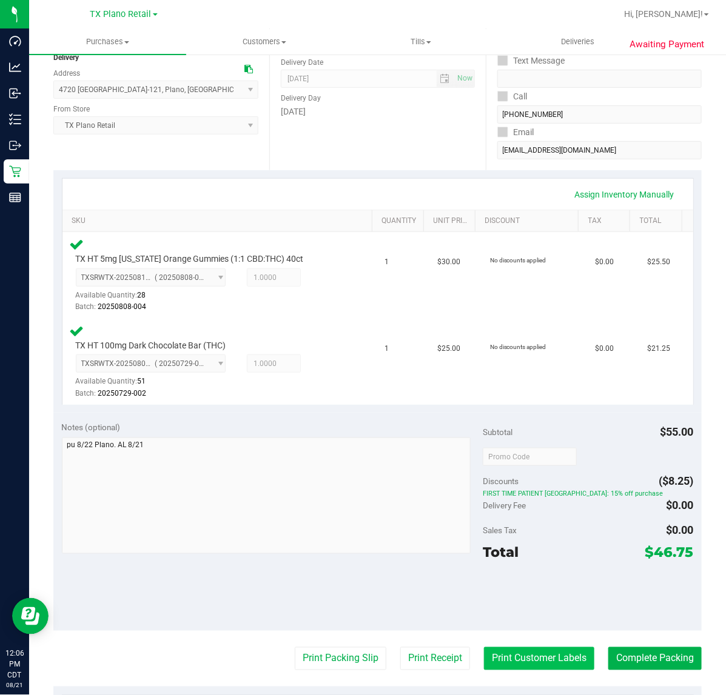
click at [550, 659] on button "Print Customer Labels" at bounding box center [539, 658] width 110 height 23
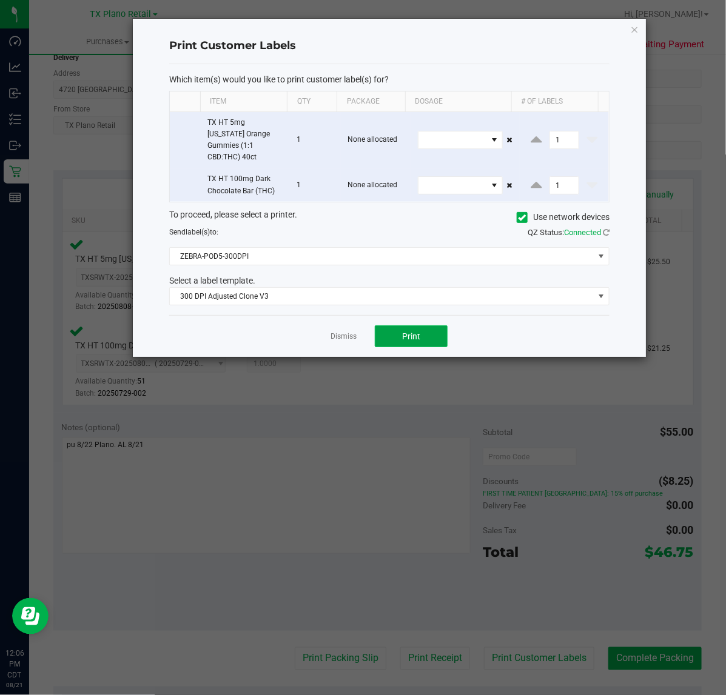
click at [396, 332] on button "Print" at bounding box center [411, 337] width 73 height 22
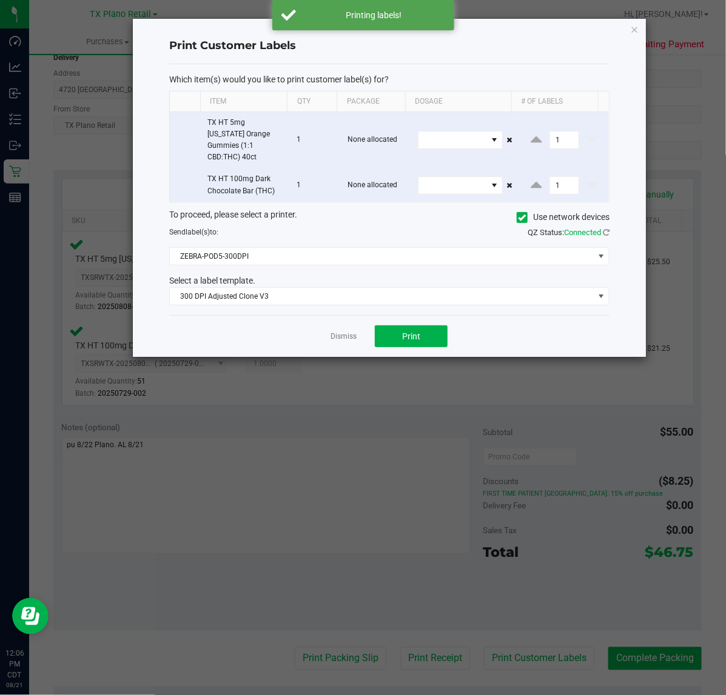
drag, startPoint x: 343, startPoint y: 329, endPoint x: 418, endPoint y: 426, distance: 123.2
click at [346, 332] on link "Dismiss" at bounding box center [343, 337] width 26 height 10
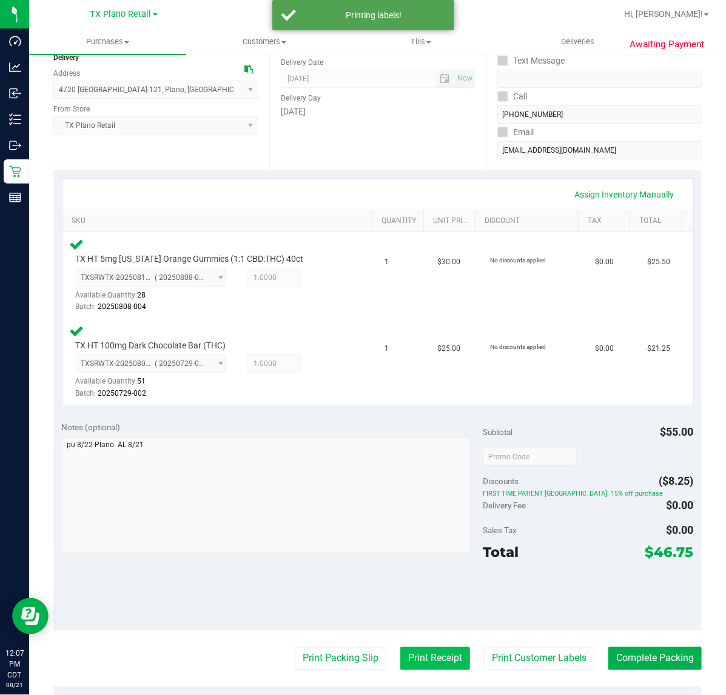
click at [404, 647] on button "Print Receipt" at bounding box center [435, 658] width 70 height 23
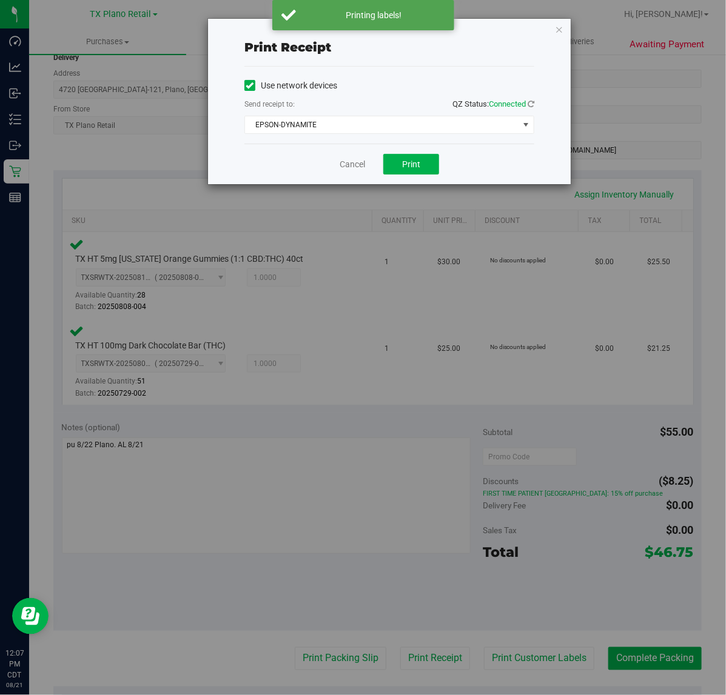
click at [381, 170] on div "Cancel Print" at bounding box center [389, 164] width 290 height 41
drag, startPoint x: 396, startPoint y: 164, endPoint x: 365, endPoint y: 170, distance: 31.5
click at [391, 165] on button "Print" at bounding box center [411, 164] width 56 height 21
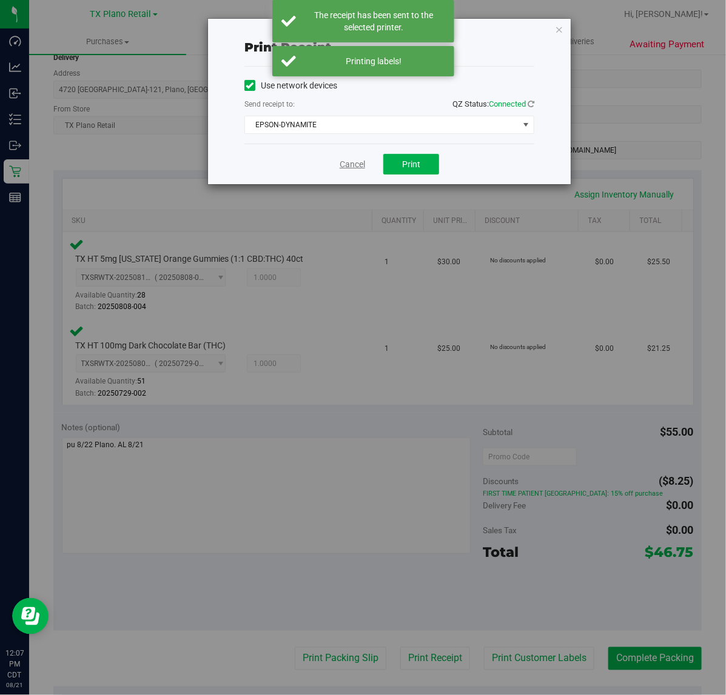
click at [352, 170] on link "Cancel" at bounding box center [351, 164] width 25 height 13
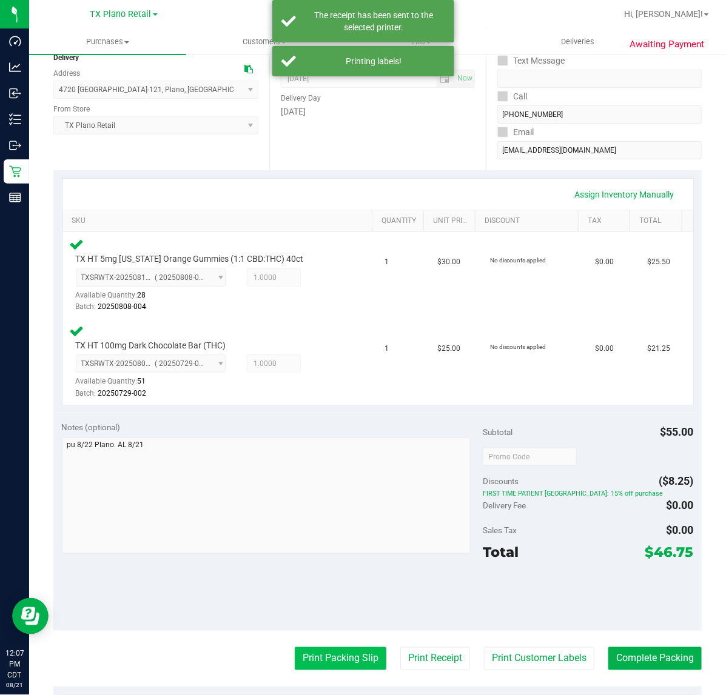
click at [341, 658] on button "Print Packing Slip" at bounding box center [341, 658] width 92 height 23
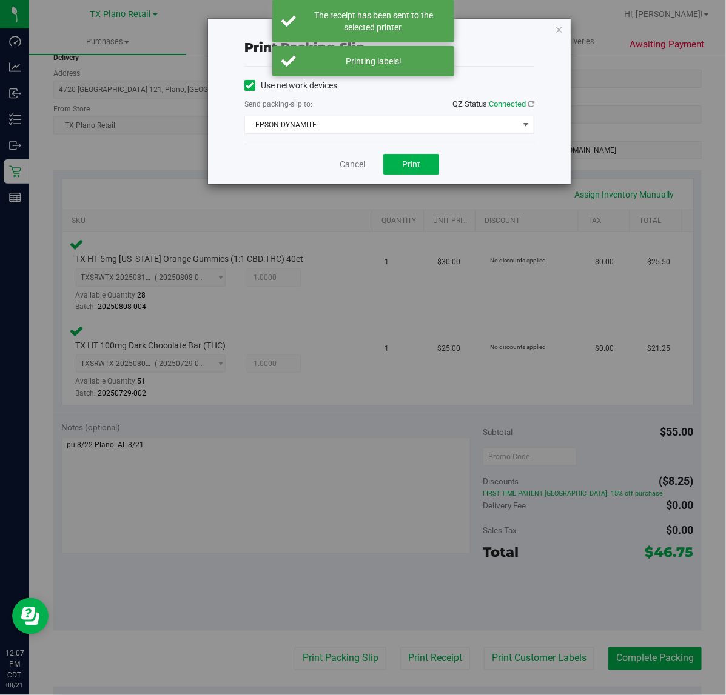
click at [413, 152] on div "Cancel Print" at bounding box center [389, 164] width 290 height 41
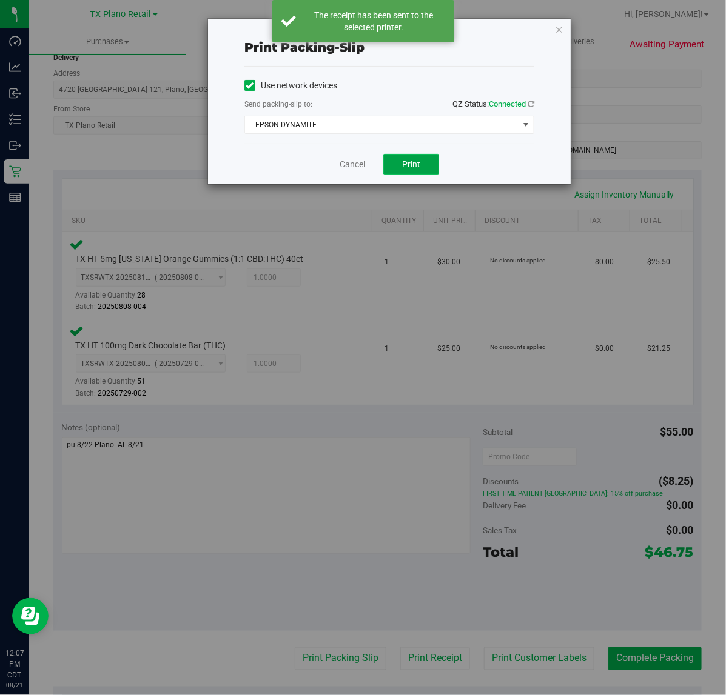
click at [415, 167] on span "Print" at bounding box center [411, 164] width 18 height 10
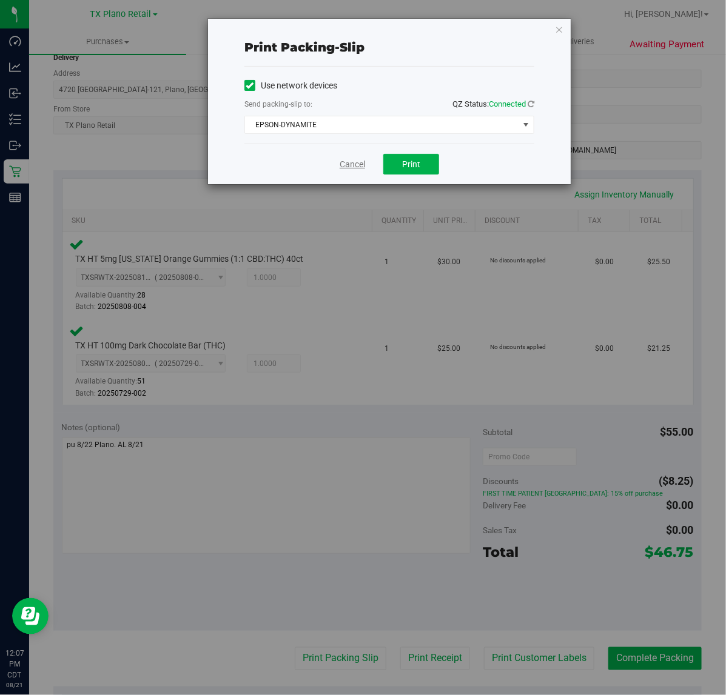
click at [346, 165] on link "Cancel" at bounding box center [351, 164] width 25 height 13
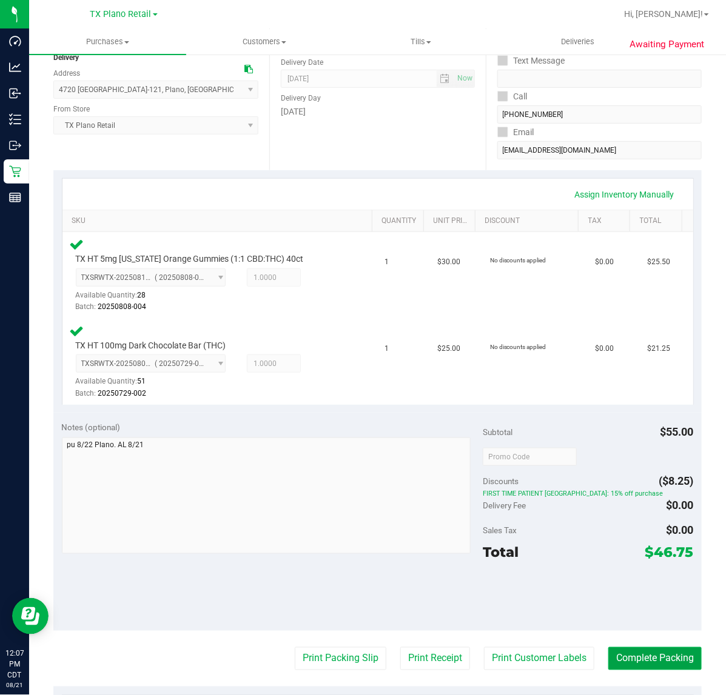
click at [615, 658] on button "Complete Packing" at bounding box center [654, 658] width 93 height 23
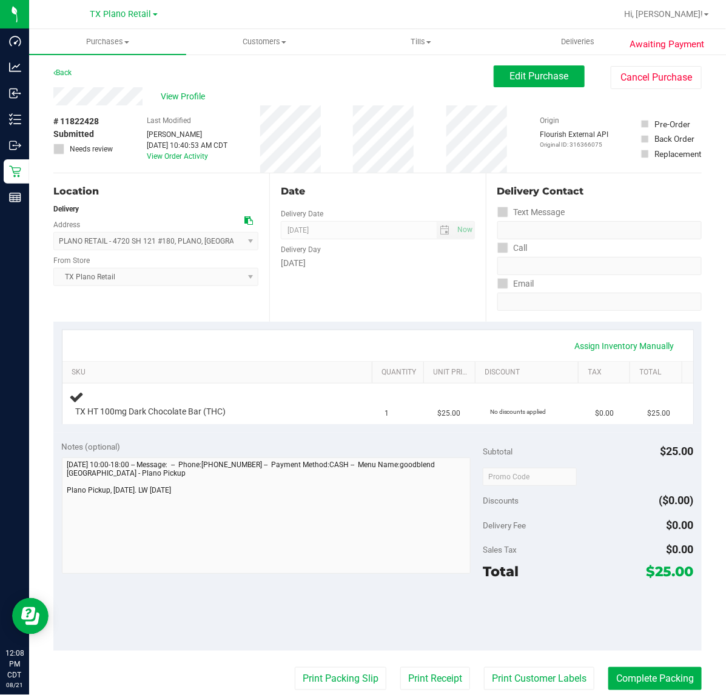
click at [422, 437] on div "Notes (optional) Subtotal $25.00 Discounts ($0.00) Delivery Fee $0.00 Sales Tax…" at bounding box center [377, 542] width 648 height 218
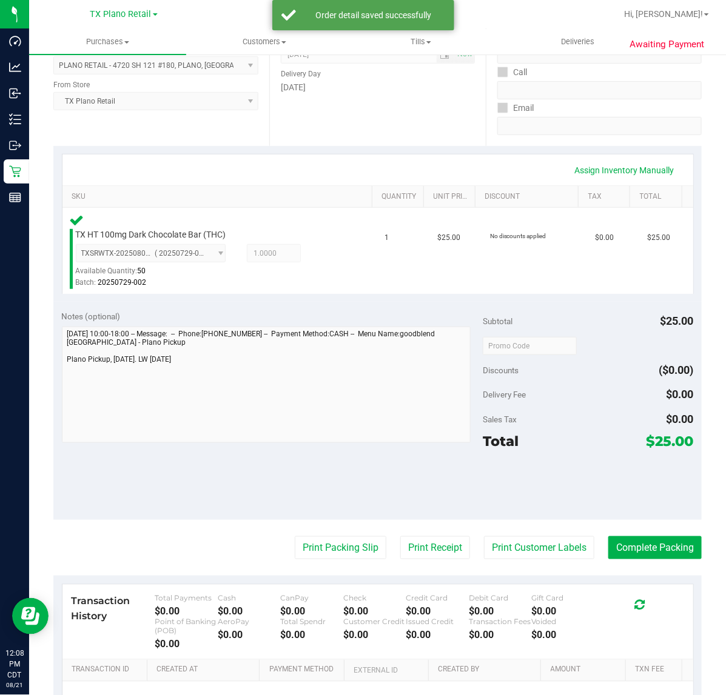
scroll to position [175, 0]
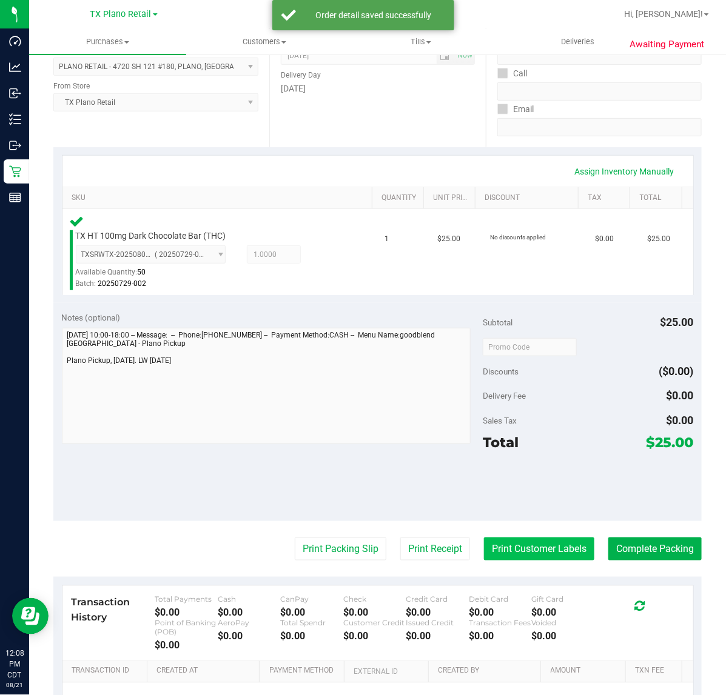
click at [561, 552] on button "Print Customer Labels" at bounding box center [539, 549] width 110 height 23
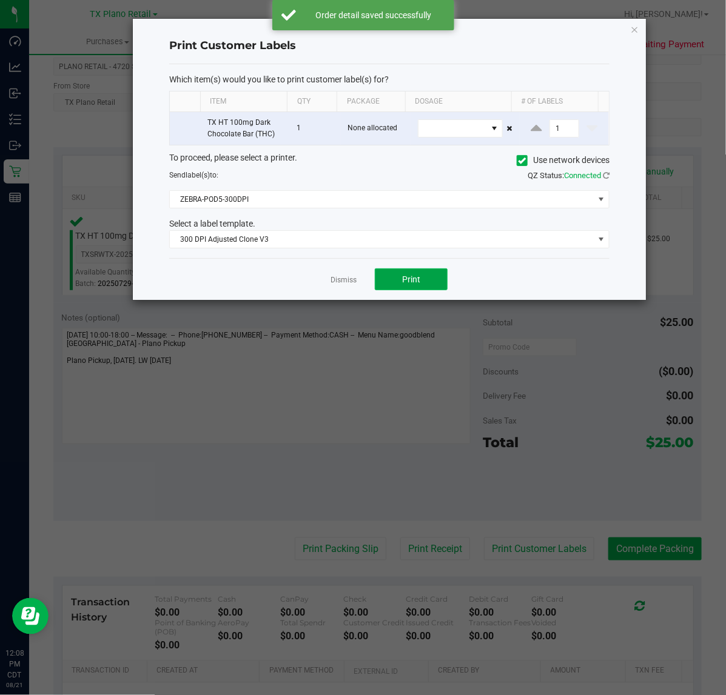
click at [407, 282] on span "Print" at bounding box center [411, 280] width 18 height 10
click at [335, 284] on link "Dismiss" at bounding box center [343, 280] width 26 height 10
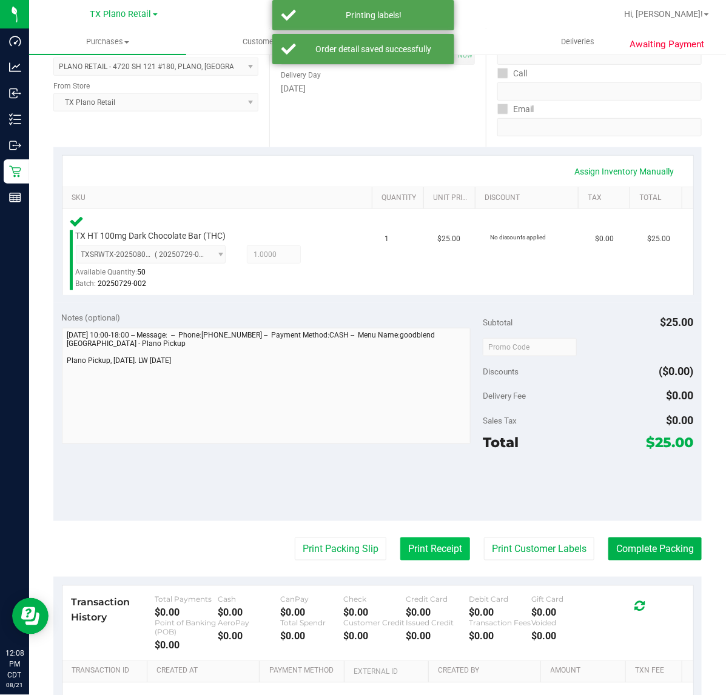
click at [424, 553] on button "Print Receipt" at bounding box center [435, 549] width 70 height 23
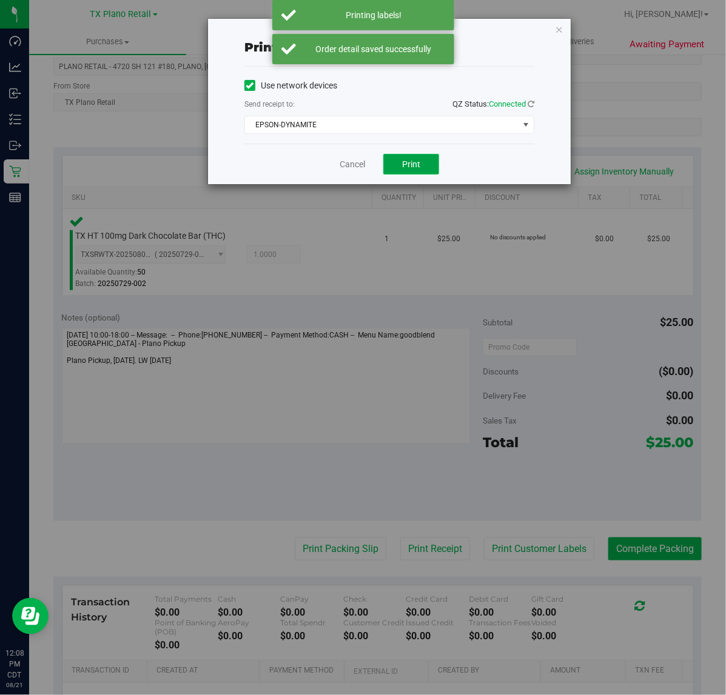
click at [422, 173] on button "Print" at bounding box center [411, 164] width 56 height 21
click at [352, 167] on link "Cancel" at bounding box center [347, 164] width 25 height 13
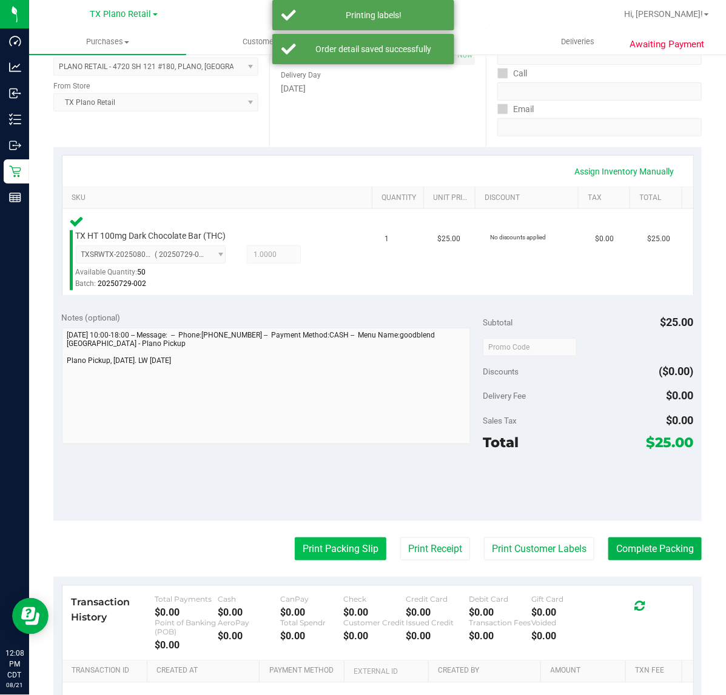
click at [330, 549] on button "Print Packing Slip" at bounding box center [341, 549] width 92 height 23
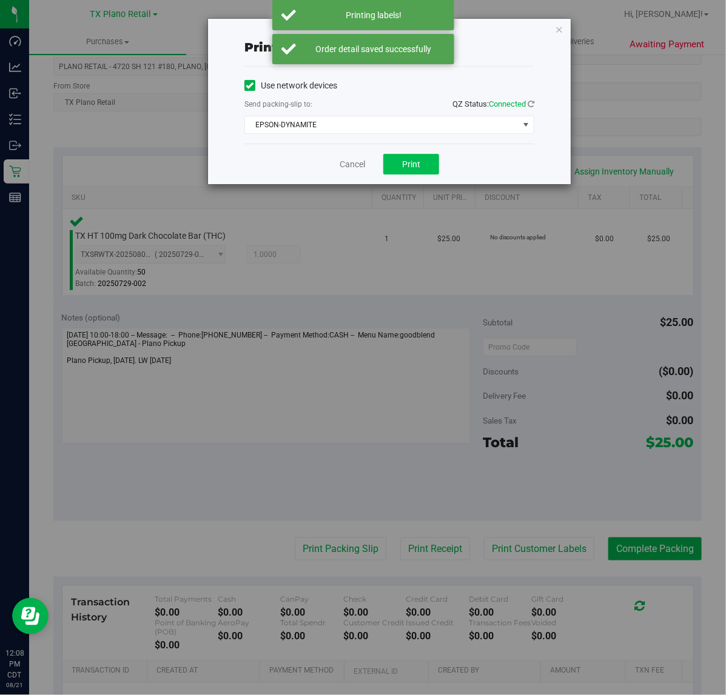
click at [428, 171] on button "Print" at bounding box center [411, 164] width 56 height 21
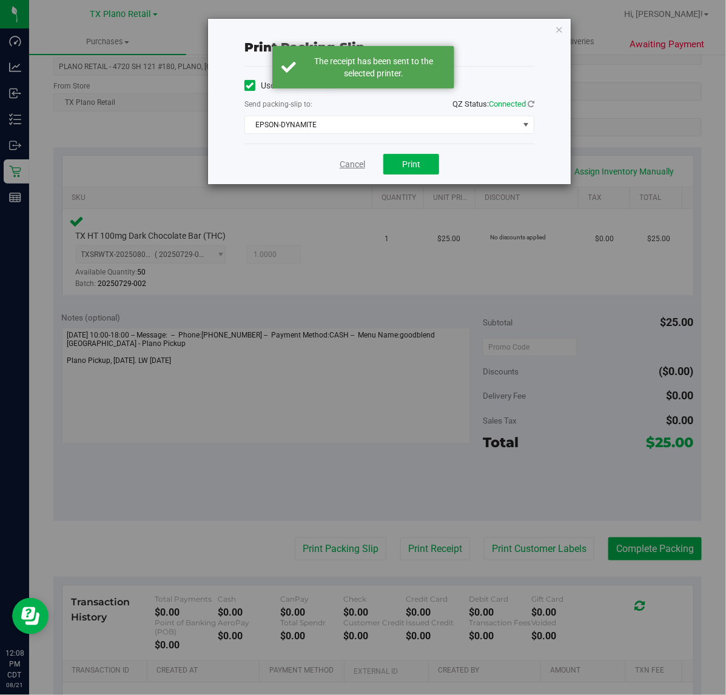
click at [355, 167] on link "Cancel" at bounding box center [351, 164] width 25 height 13
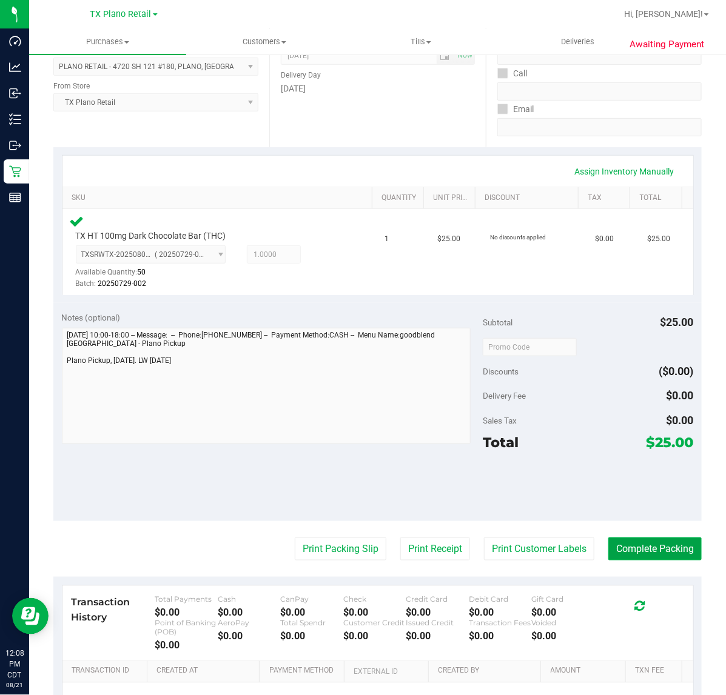
click at [649, 547] on button "Complete Packing" at bounding box center [654, 549] width 93 height 23
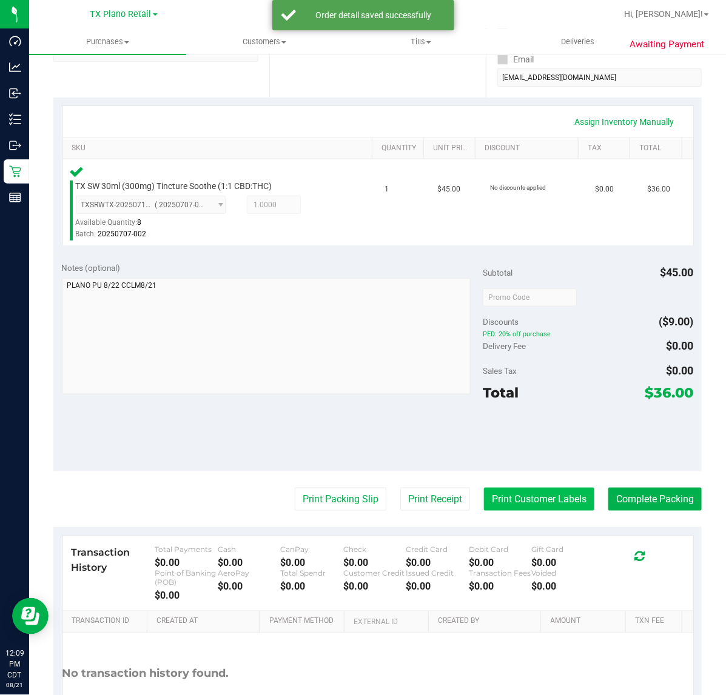
scroll to position [227, 0]
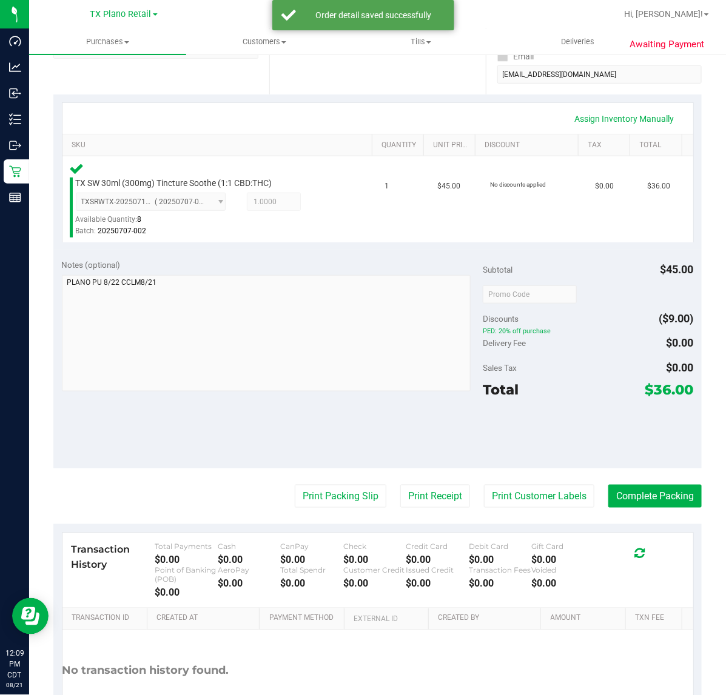
click at [526, 513] on purchase-details "Back Edit Purchase Cancel Purchase View Profile # 11821948 Submitted Needs revi…" at bounding box center [377, 299] width 648 height 922
click at [528, 507] on button "Print Customer Labels" at bounding box center [539, 496] width 110 height 23
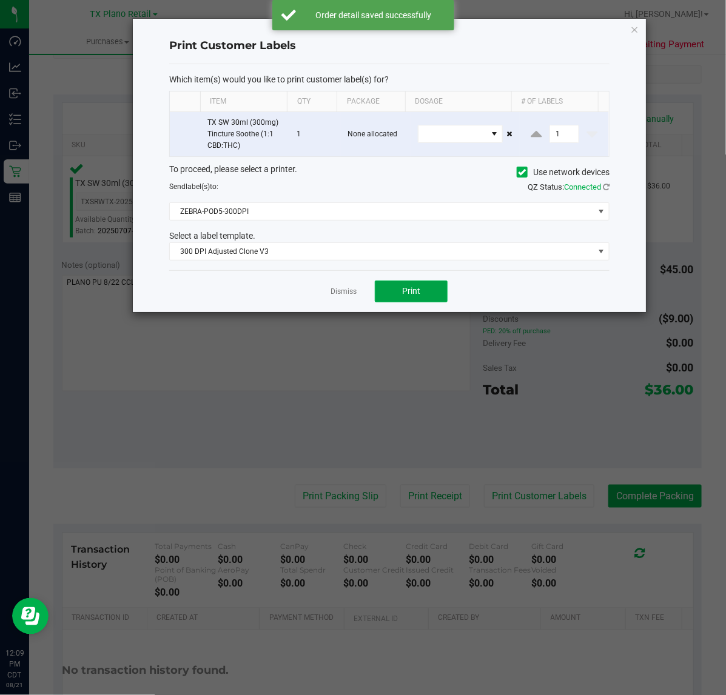
click at [377, 294] on button "Print" at bounding box center [411, 292] width 73 height 22
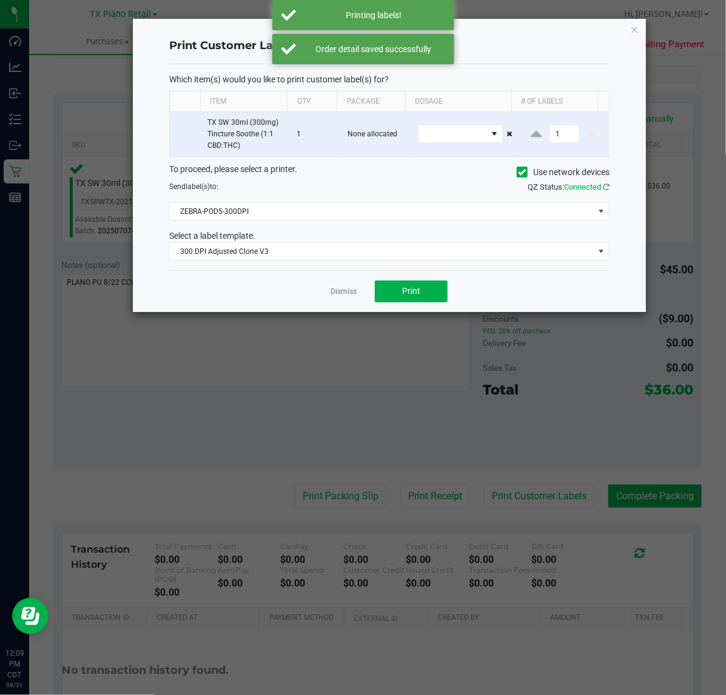
drag, startPoint x: 338, startPoint y: 291, endPoint x: 358, endPoint y: 319, distance: 34.5
click at [340, 291] on link "Dismiss" at bounding box center [343, 292] width 26 height 10
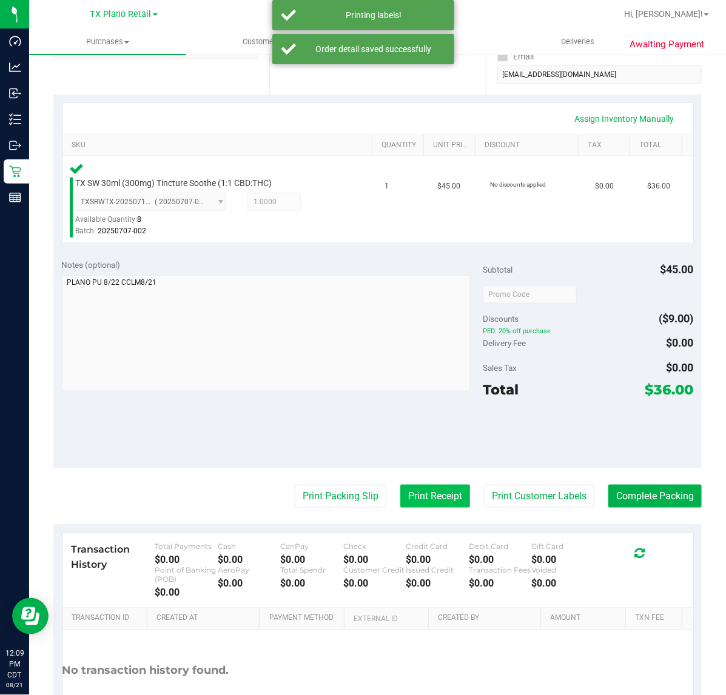
click at [403, 488] on button "Print Receipt" at bounding box center [435, 496] width 70 height 23
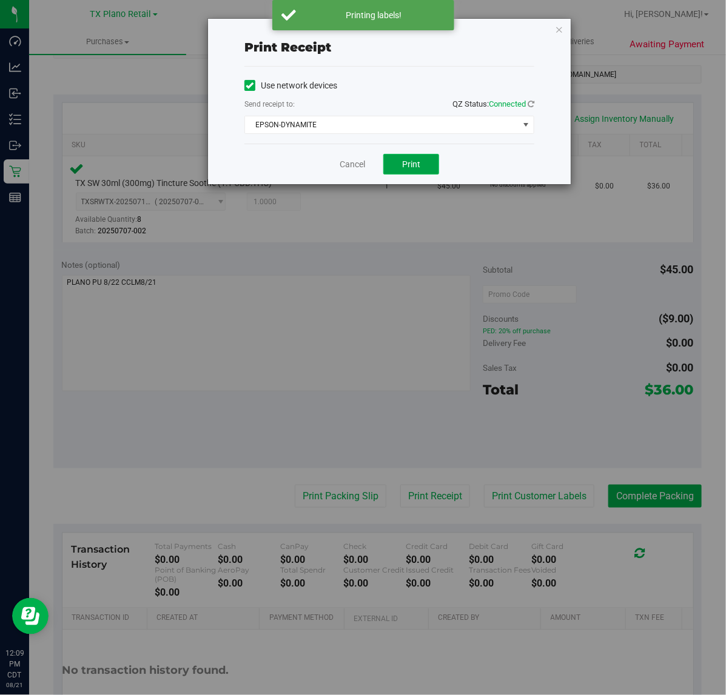
click at [389, 158] on button "Print" at bounding box center [411, 164] width 56 height 21
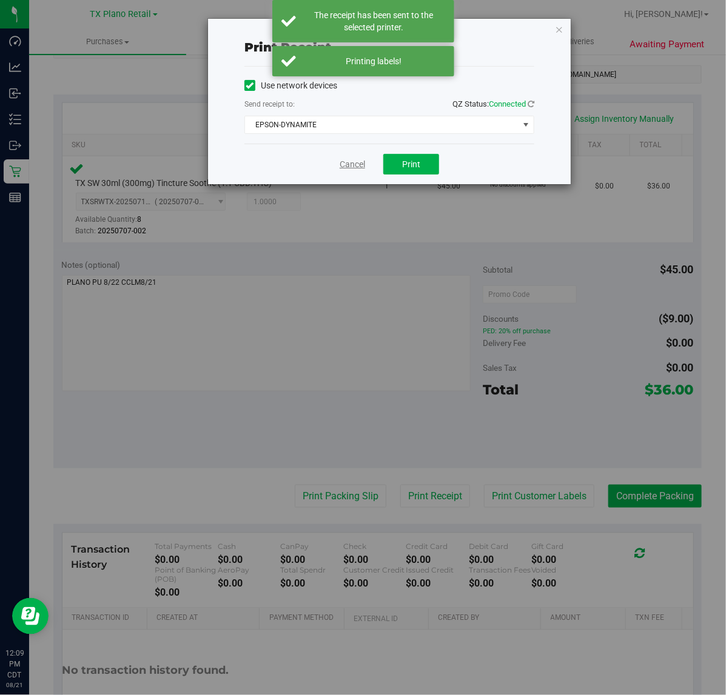
click at [347, 165] on link "Cancel" at bounding box center [351, 164] width 25 height 13
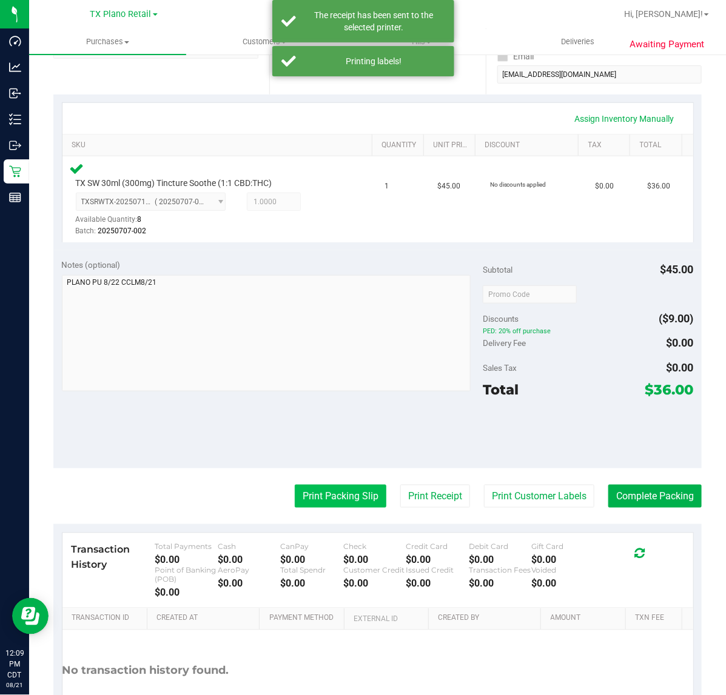
click at [327, 504] on button "Print Packing Slip" at bounding box center [341, 496] width 92 height 23
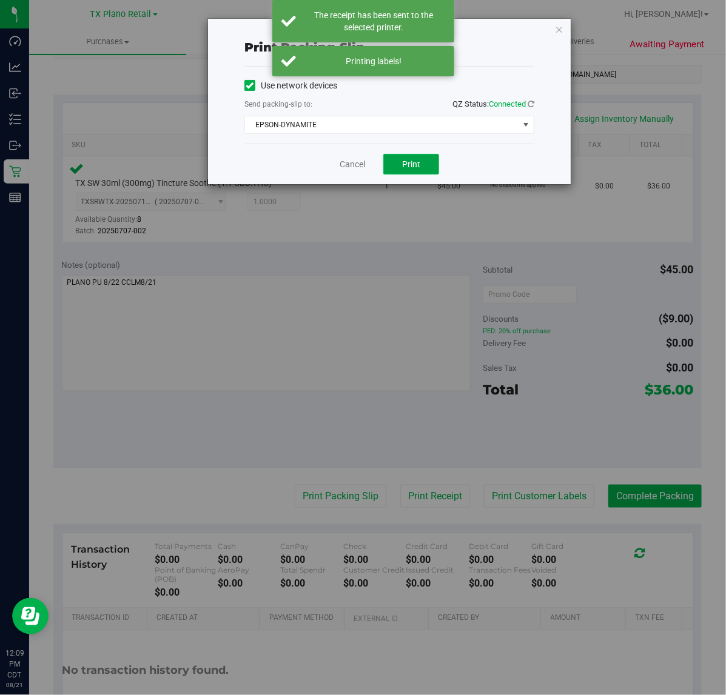
click at [422, 162] on button "Print" at bounding box center [411, 164] width 56 height 21
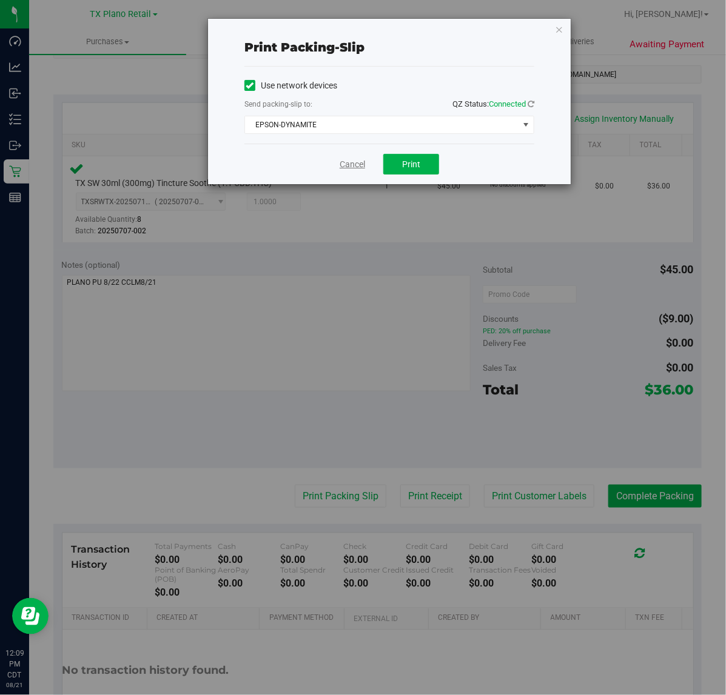
click at [358, 167] on link "Cancel" at bounding box center [351, 164] width 25 height 13
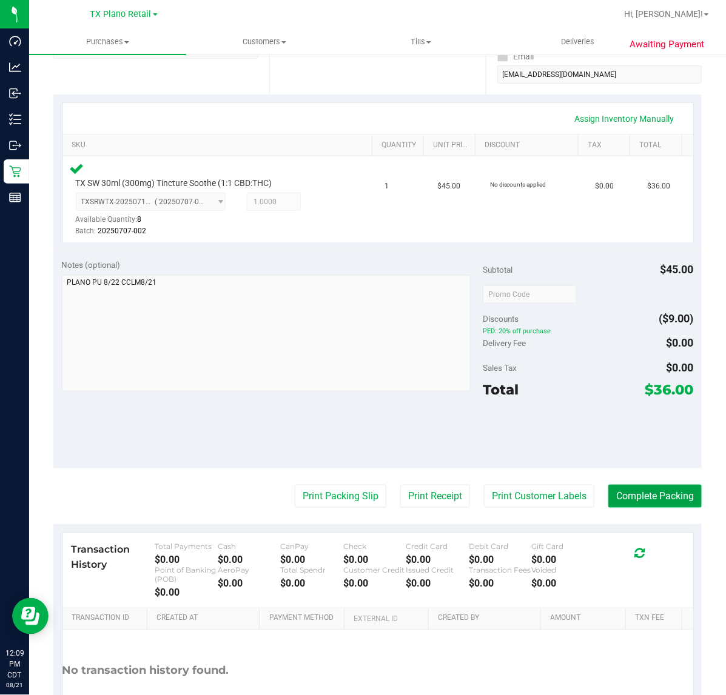
click at [658, 485] on button "Complete Packing" at bounding box center [654, 496] width 93 height 23
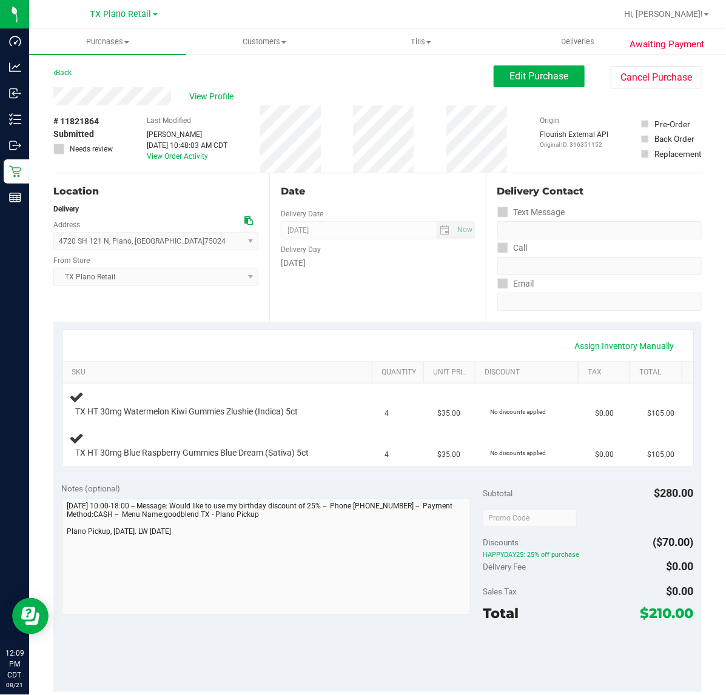
click at [359, 310] on div "Date Delivery Date [DATE] Now [DATE] 07:00 AM Now Delivery Day [DATE]" at bounding box center [377, 247] width 216 height 149
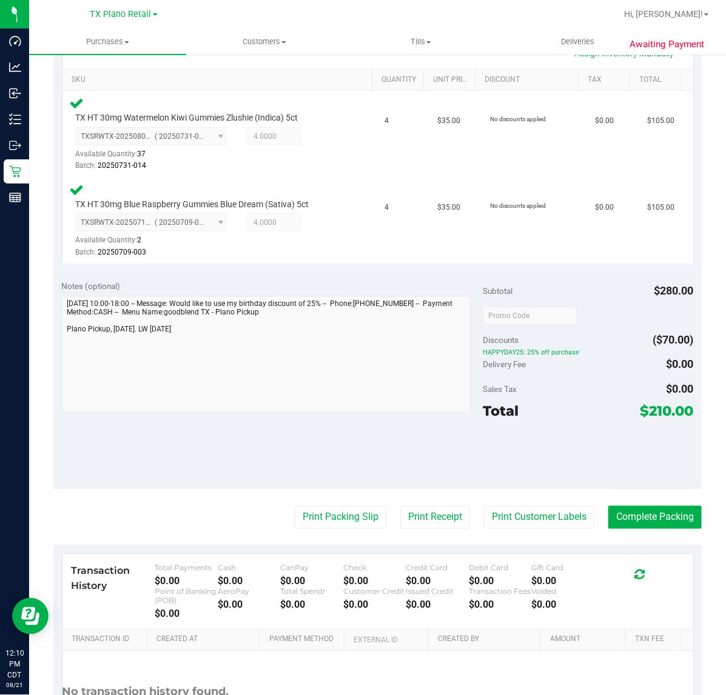
scroll to position [303, 0]
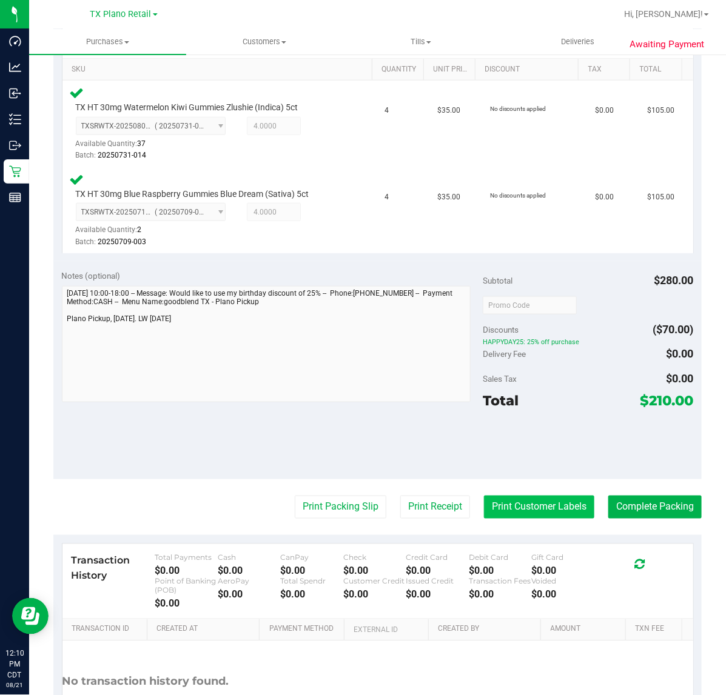
click at [512, 513] on button "Print Customer Labels" at bounding box center [539, 507] width 110 height 23
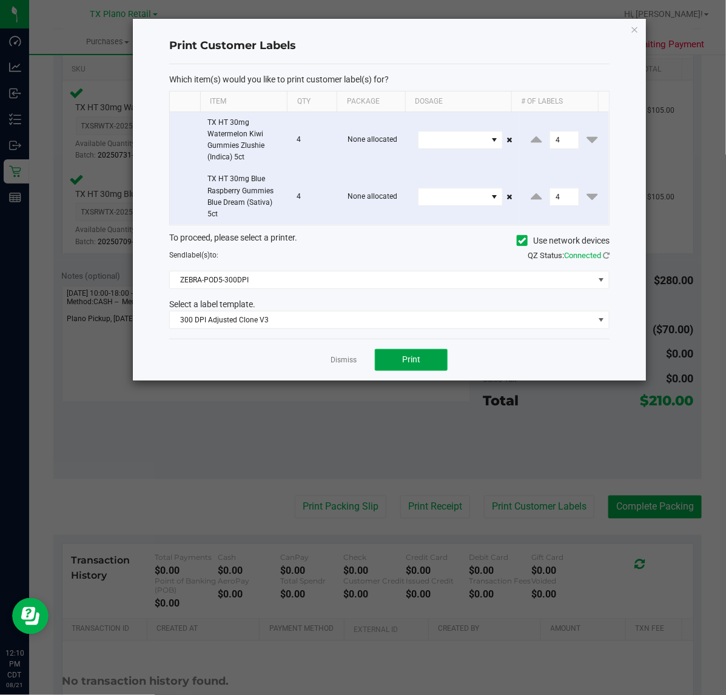
click at [423, 358] on button "Print" at bounding box center [411, 360] width 73 height 22
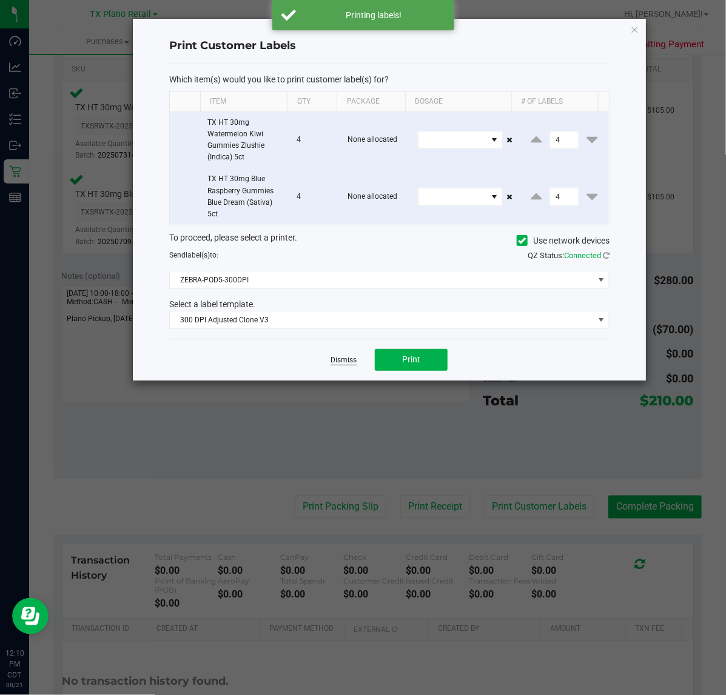
click at [340, 359] on link "Dismiss" at bounding box center [343, 360] width 26 height 10
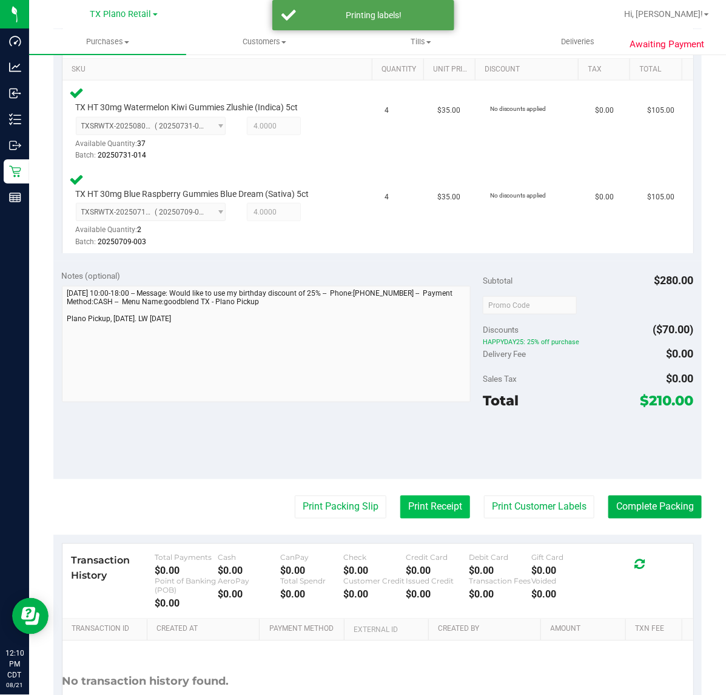
click at [427, 496] on button "Print Receipt" at bounding box center [435, 507] width 70 height 23
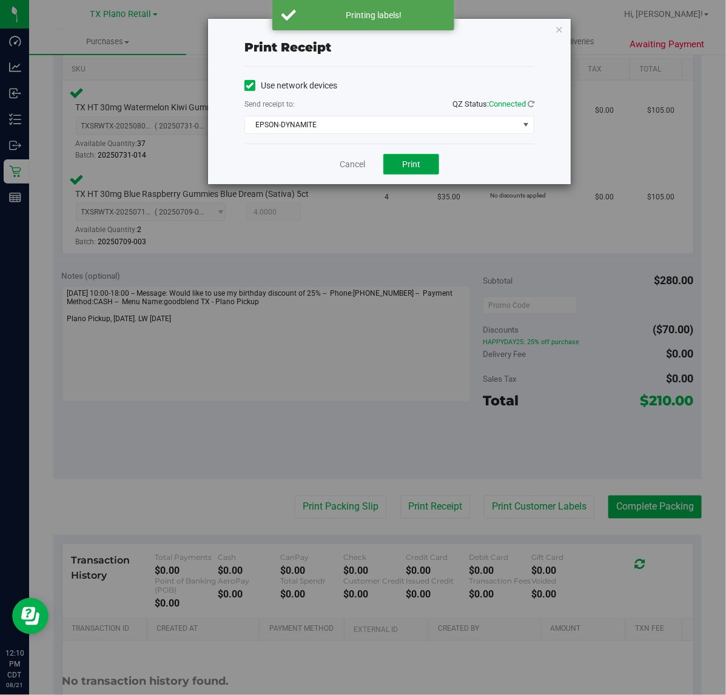
click at [427, 170] on button "Print" at bounding box center [411, 164] width 56 height 21
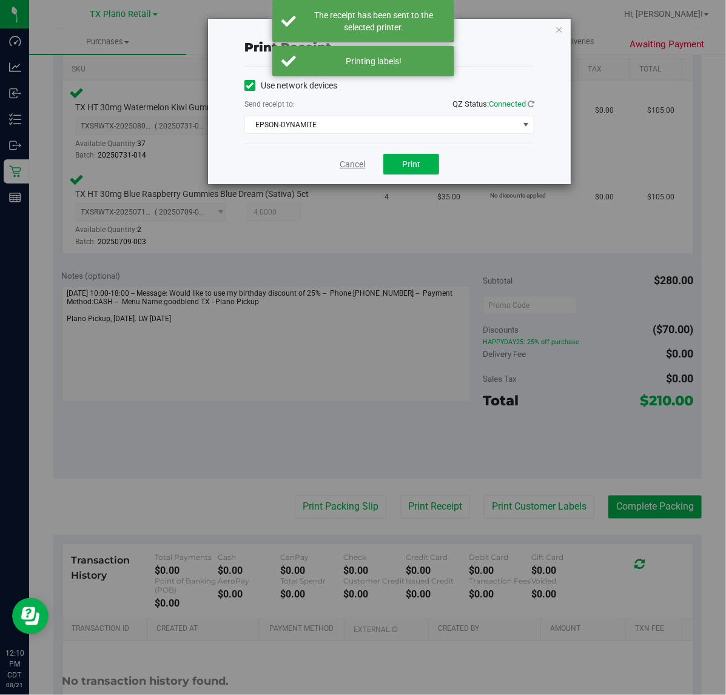
click at [342, 159] on link "Cancel" at bounding box center [351, 164] width 25 height 13
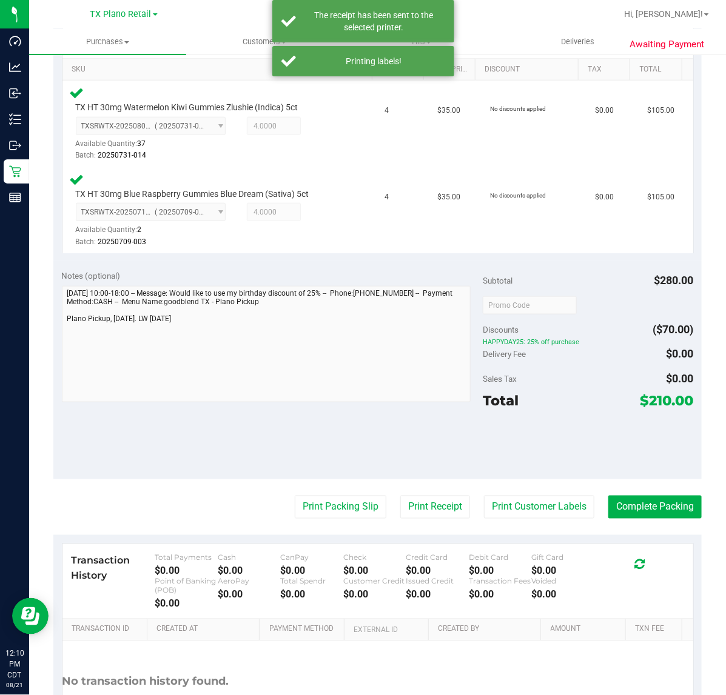
click at [358, 520] on purchase-details "Back Edit Purchase Cancel Purchase View Profile # 11821864 Submitted Needs revi…" at bounding box center [377, 266] width 648 height 1009
click at [358, 508] on button "Print Packing Slip" at bounding box center [341, 507] width 92 height 23
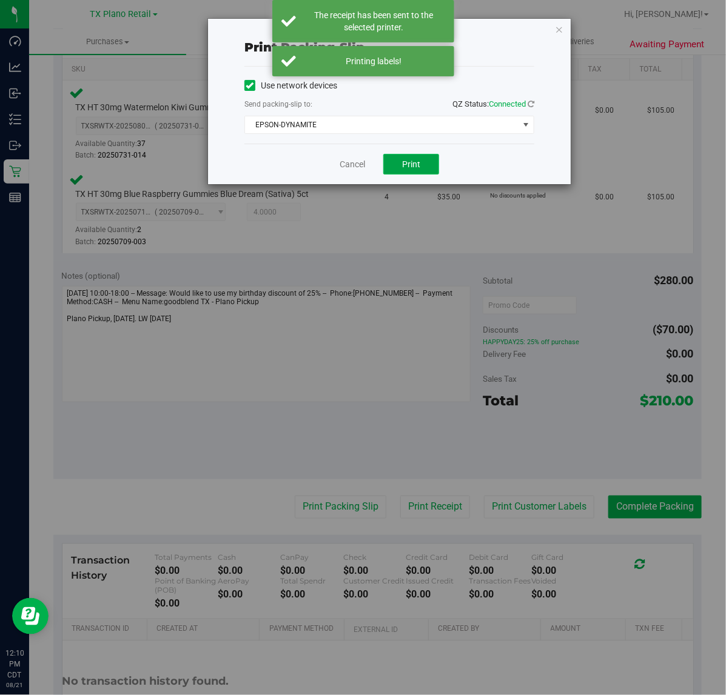
click at [428, 165] on button "Print" at bounding box center [411, 164] width 56 height 21
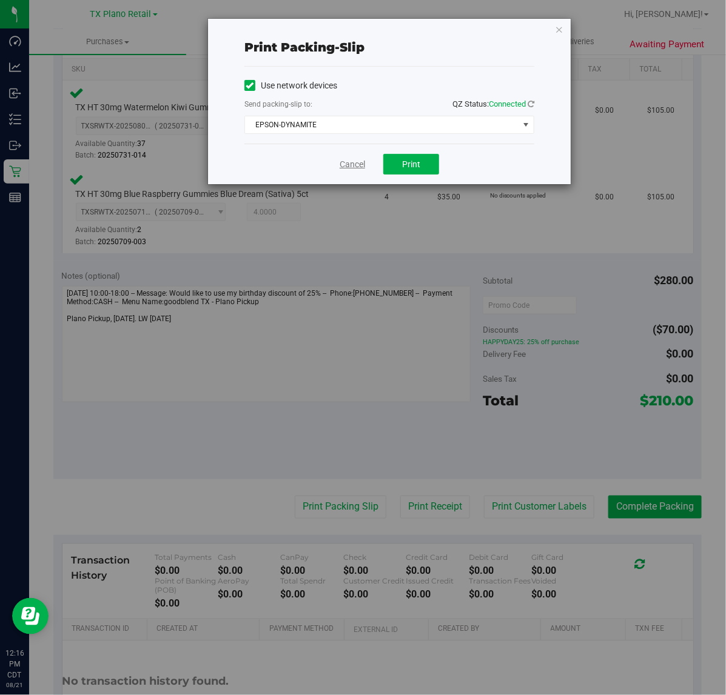
click at [349, 165] on link "Cancel" at bounding box center [351, 164] width 25 height 13
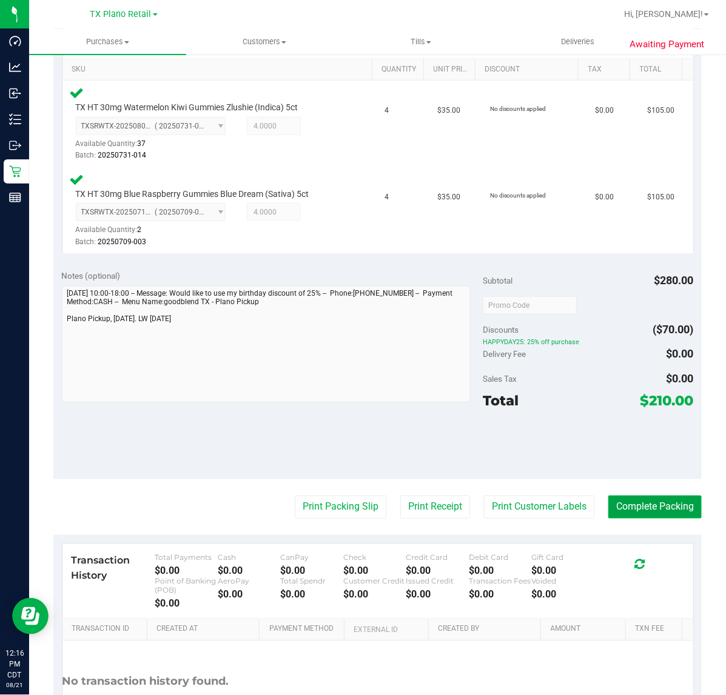
click at [623, 501] on button "Complete Packing" at bounding box center [654, 507] width 93 height 23
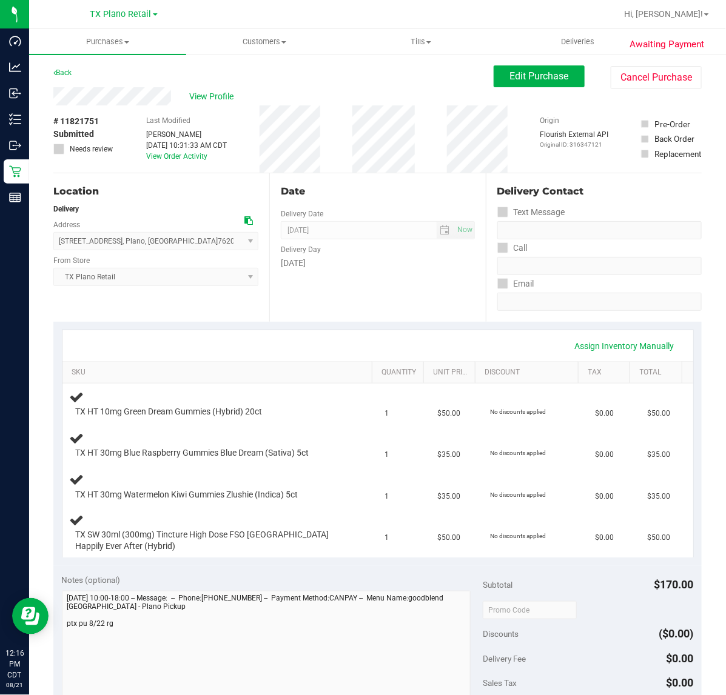
click at [317, 382] on th "SKU" at bounding box center [217, 373] width 310 height 22
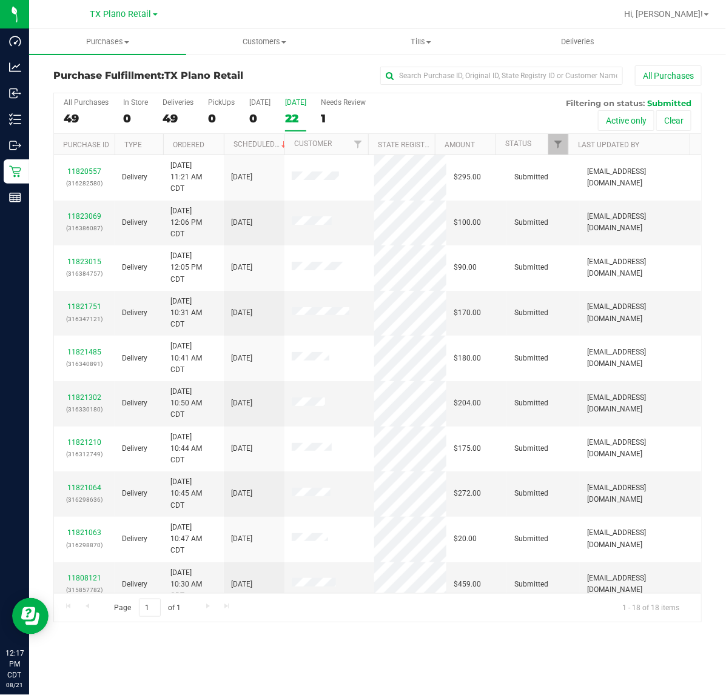
click at [306, 112] on div "22" at bounding box center [295, 119] width 21 height 14
click at [0, 0] on input "[DATE] 22" at bounding box center [0, 0] width 0 height 0
